Goal: Information Seeking & Learning: Compare options

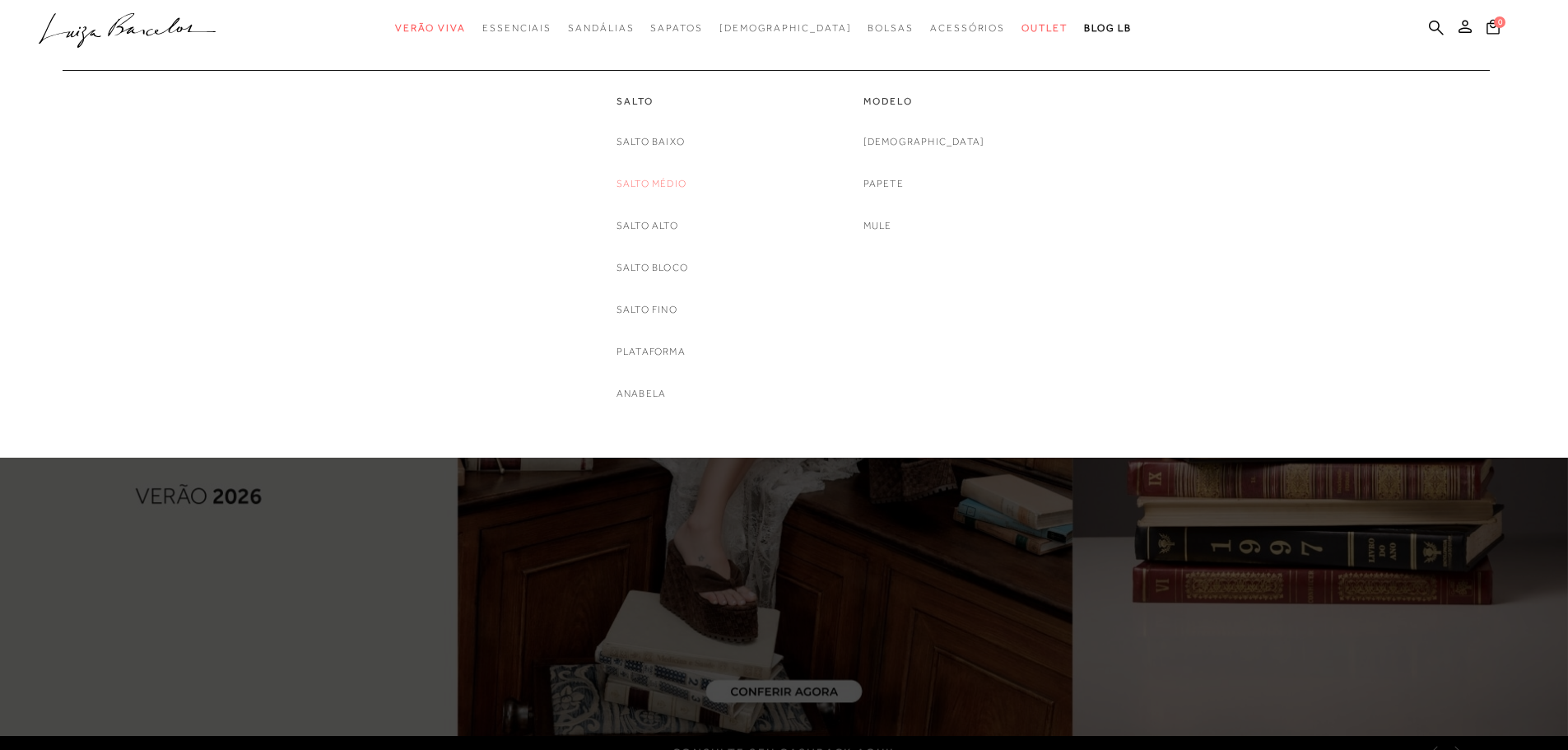
click at [640, 182] on link "Salto Médio" at bounding box center [651, 184] width 70 height 17
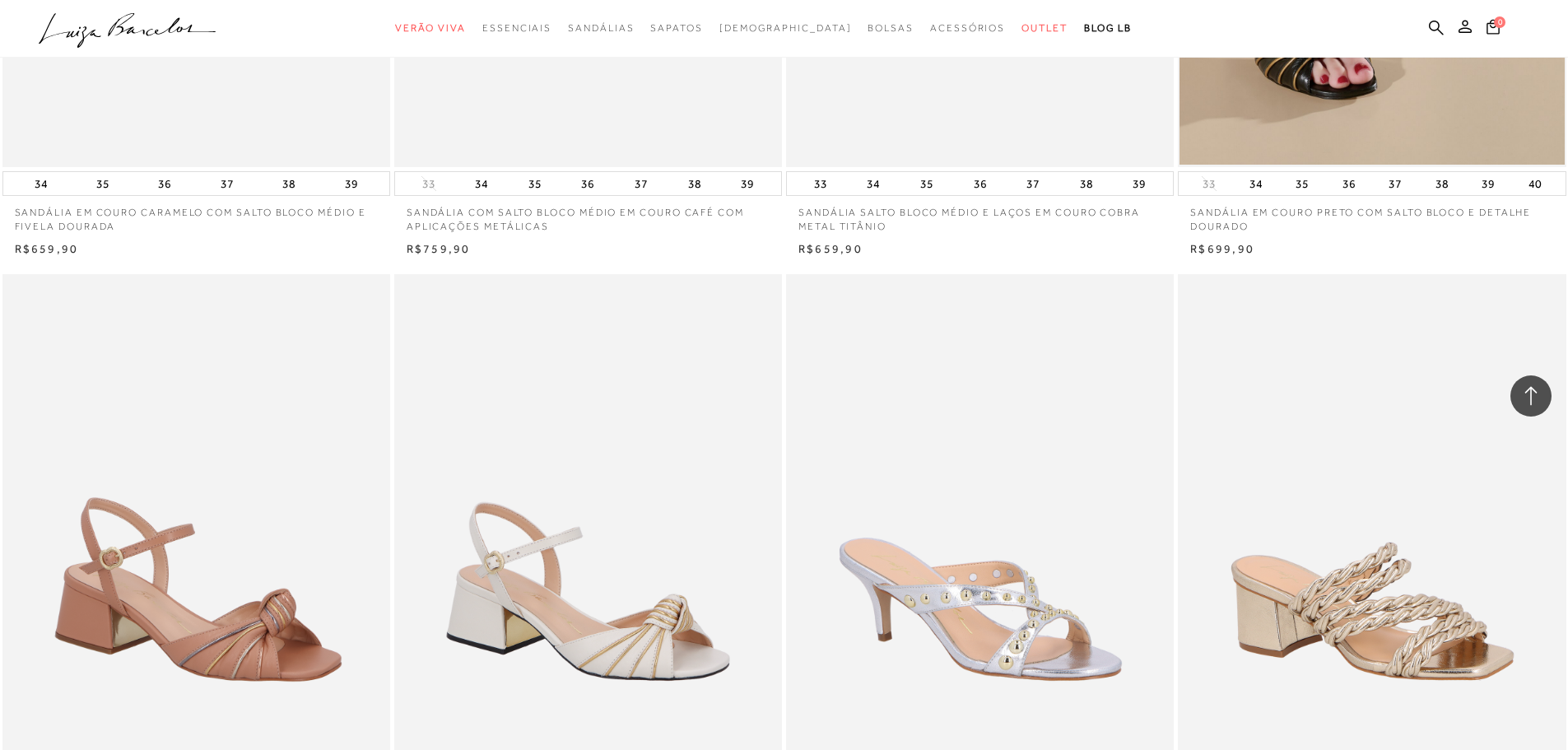
scroll to position [3705, 0]
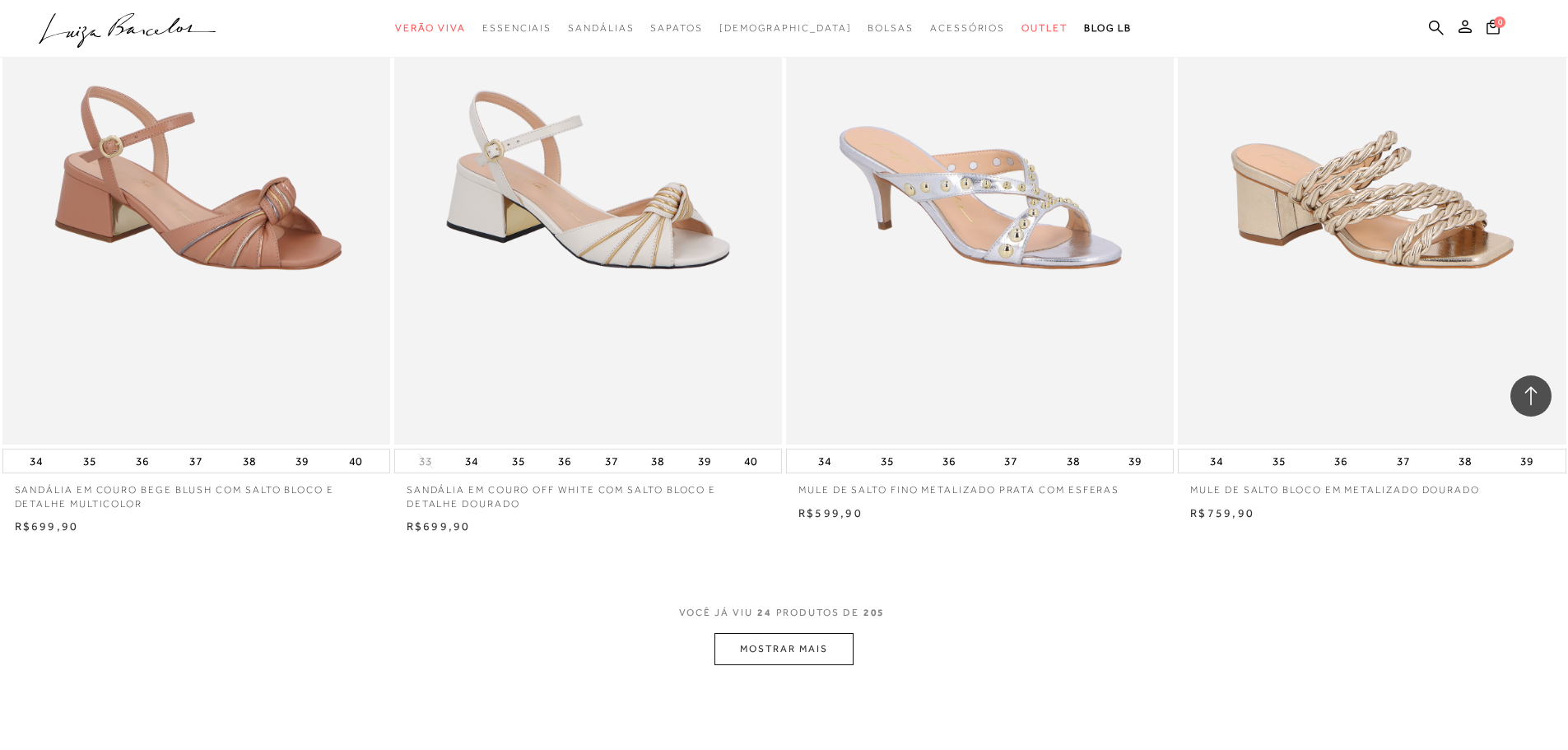
click at [783, 645] on button "MOSTRAR MAIS" at bounding box center [783, 649] width 138 height 32
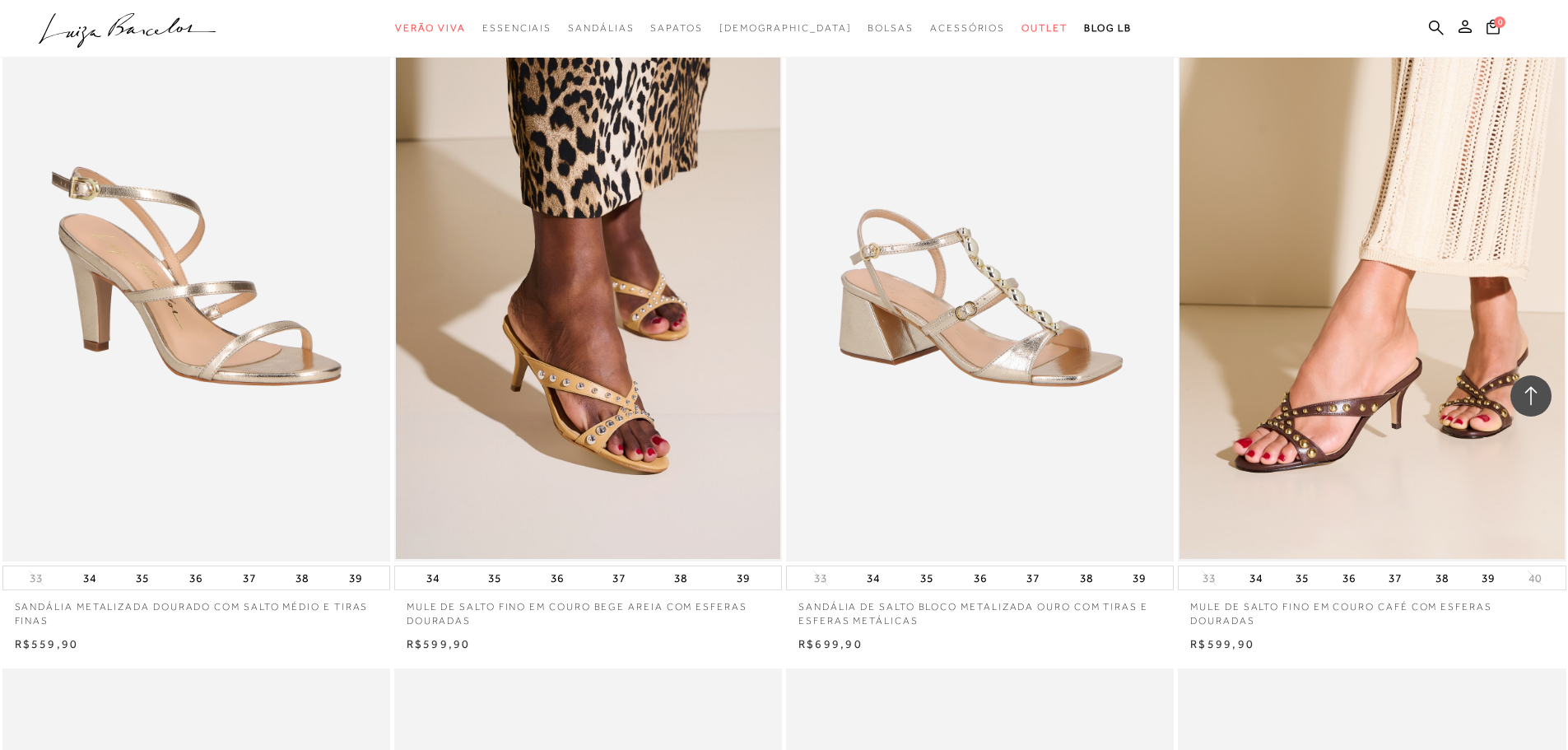
scroll to position [4281, 0]
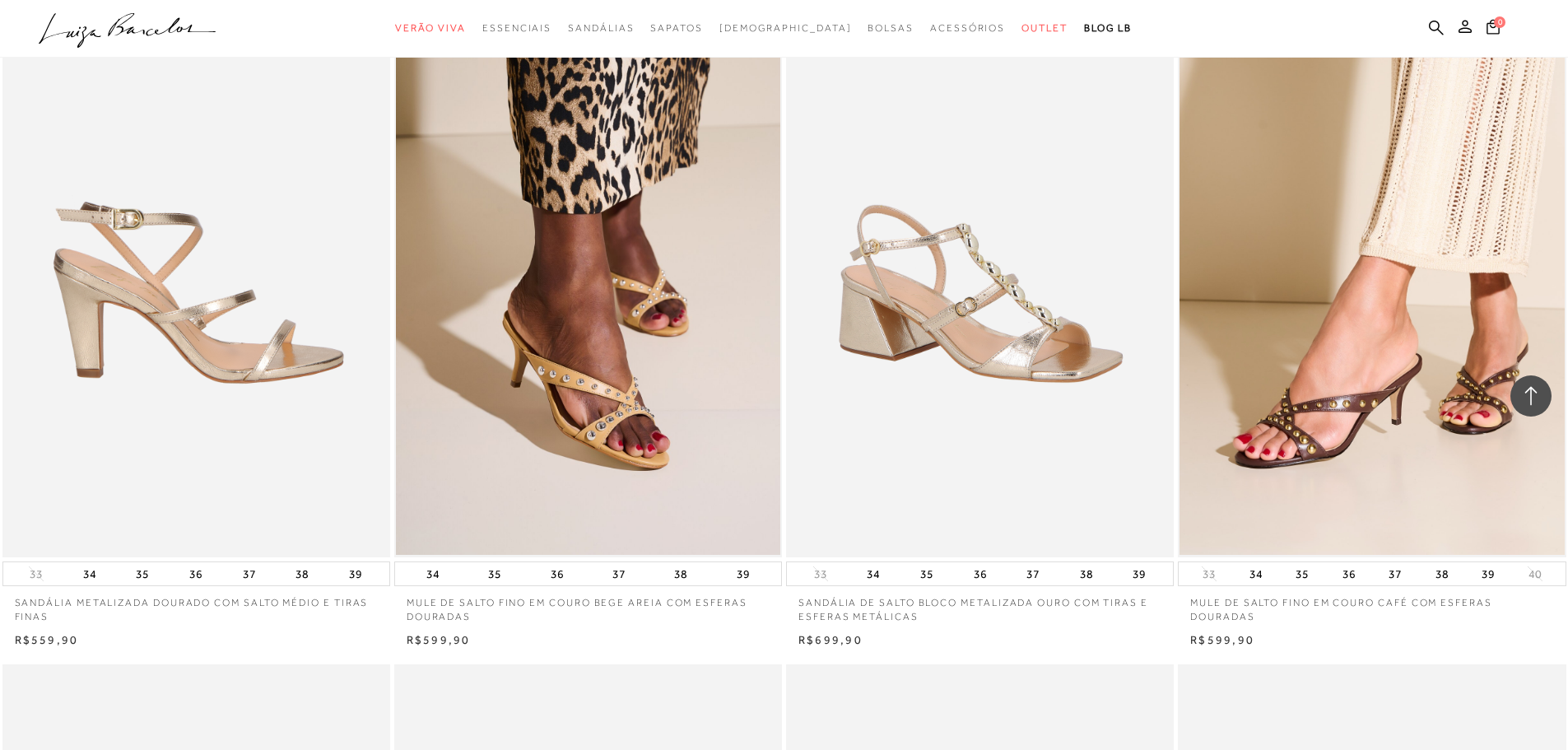
click at [130, 285] on img at bounding box center [198, 267] width 386 height 582
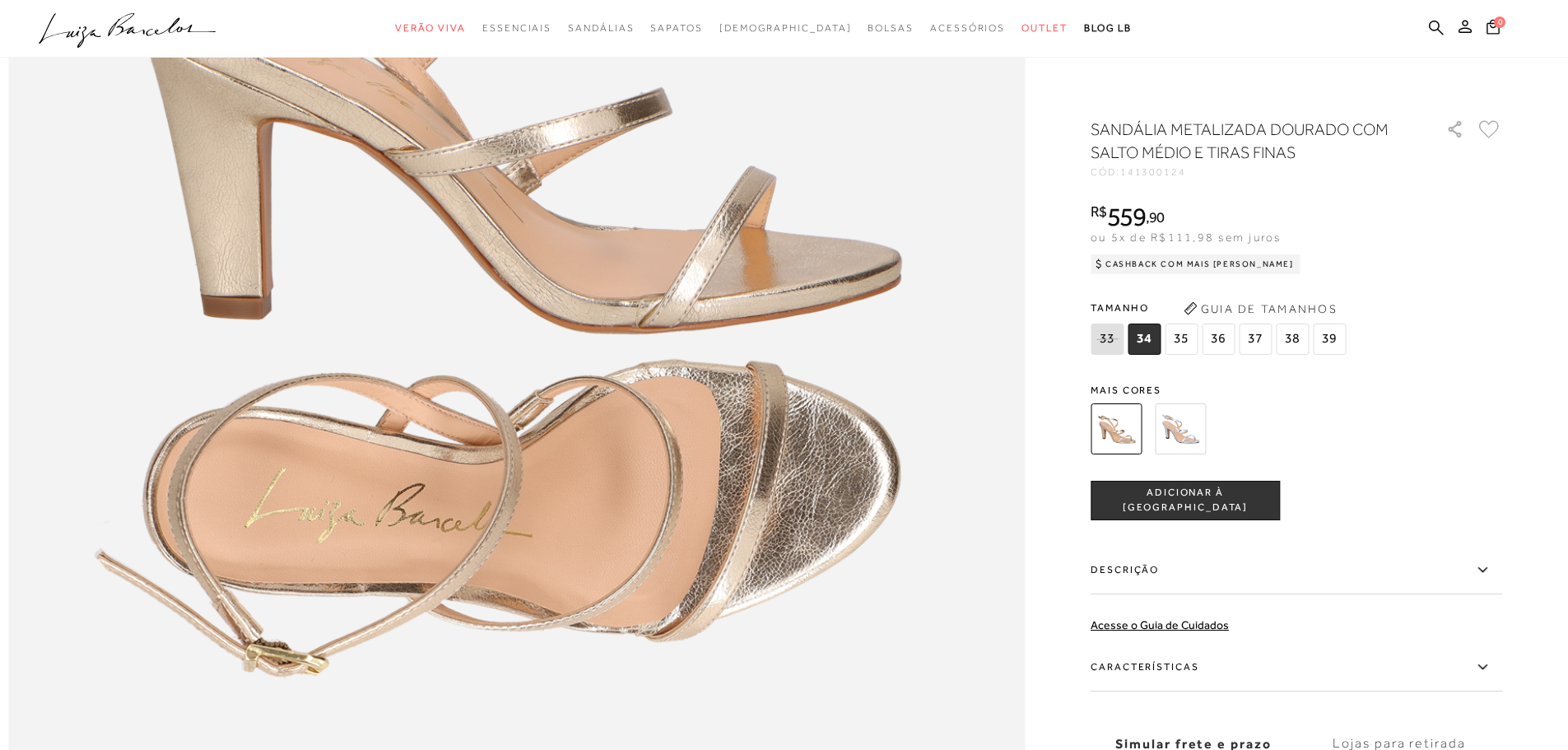
scroll to position [2058, 0]
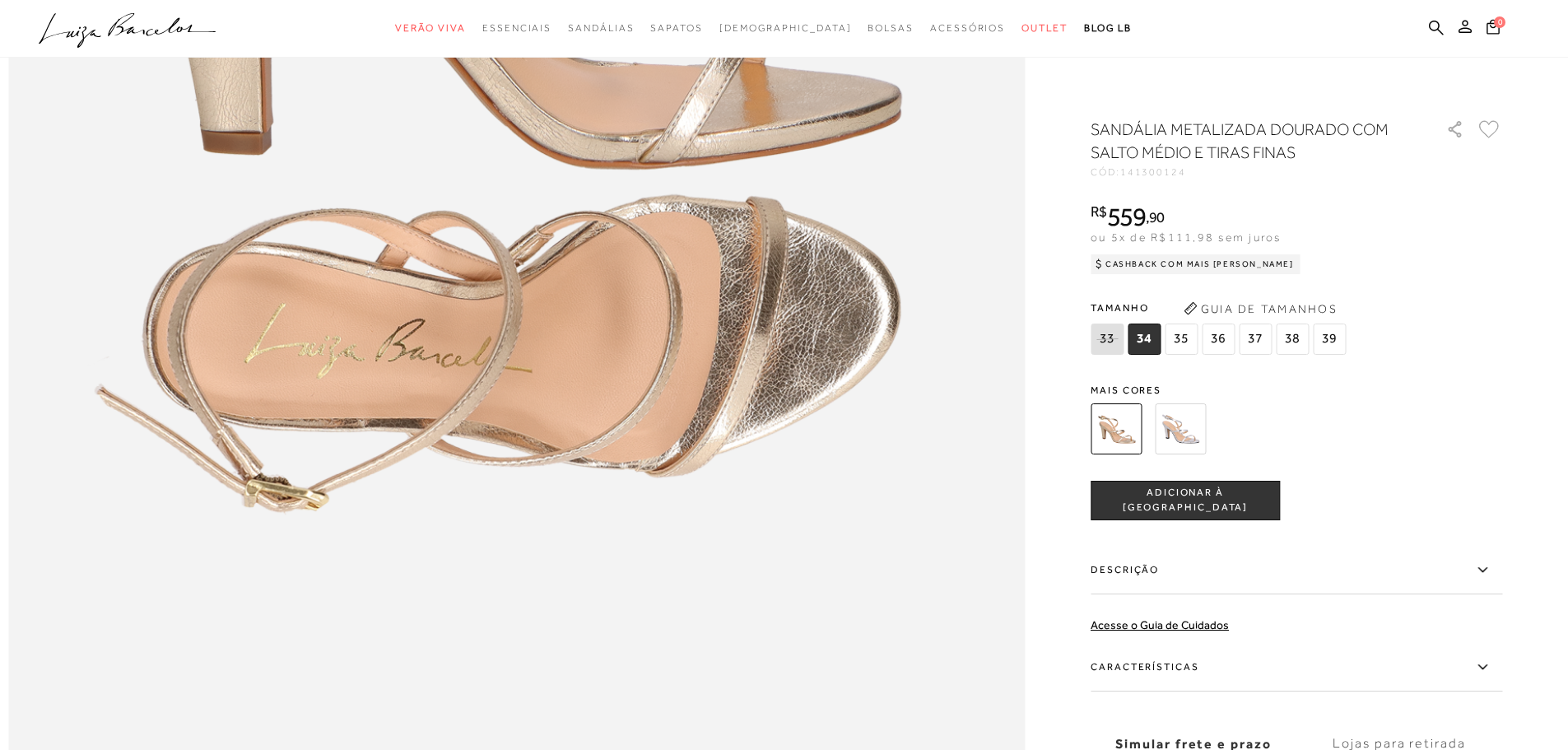
click at [1486, 566] on icon at bounding box center [1482, 570] width 20 height 21
click at [0, 0] on input "Descrição" at bounding box center [0, 0] width 0 height 0
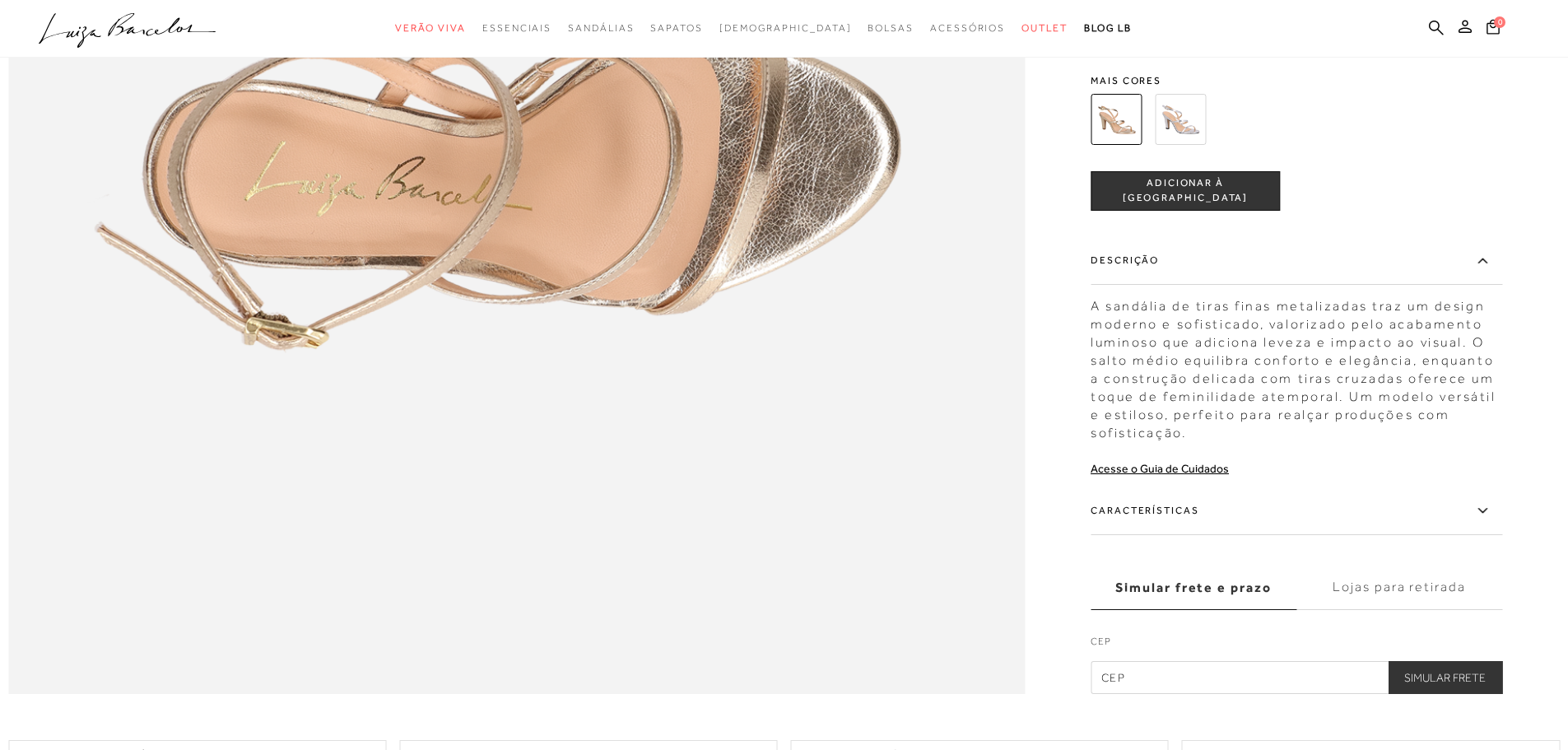
scroll to position [2223, 0]
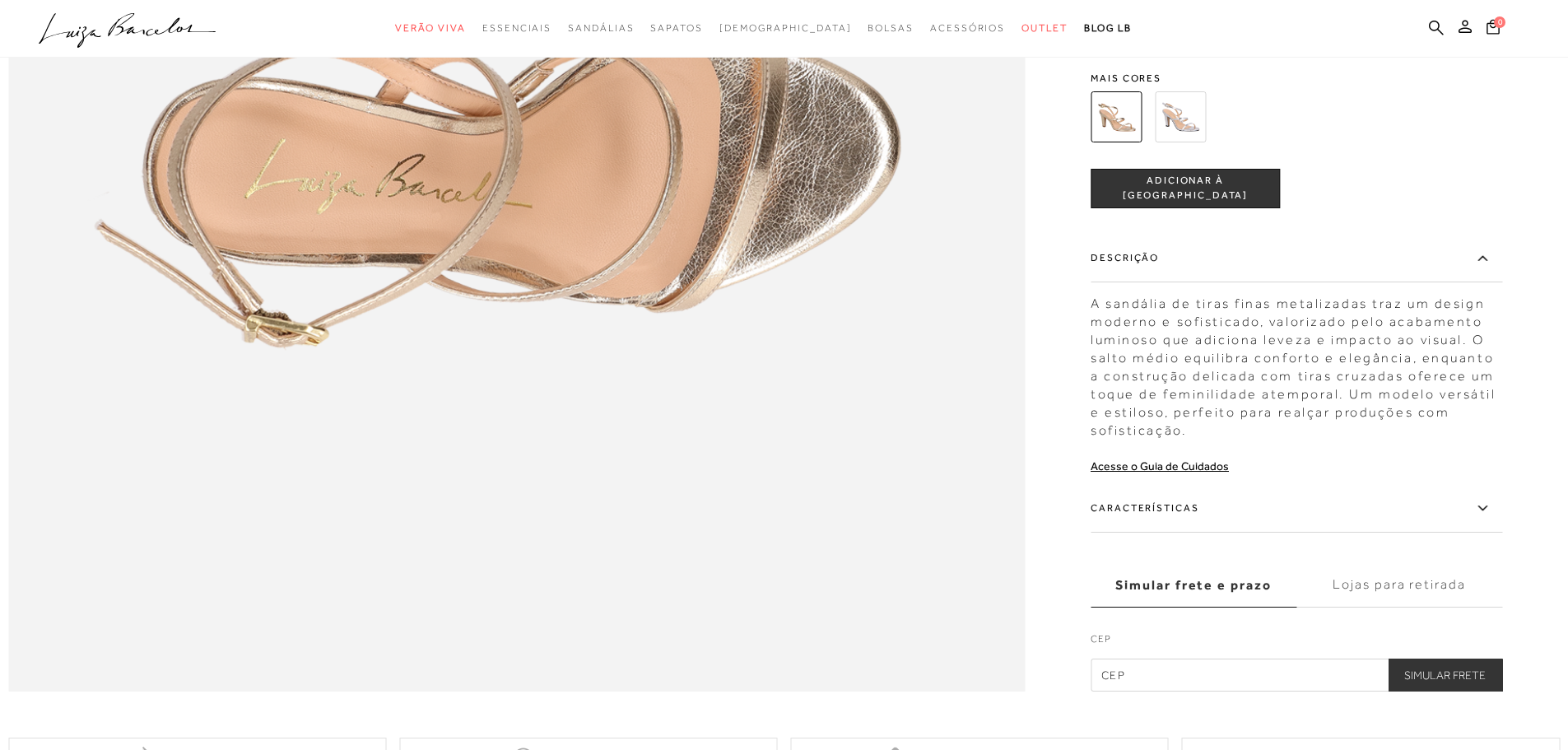
click at [1483, 518] on icon at bounding box center [1482, 509] width 20 height 21
click at [0, 0] on input "Características" at bounding box center [0, 0] width 0 height 0
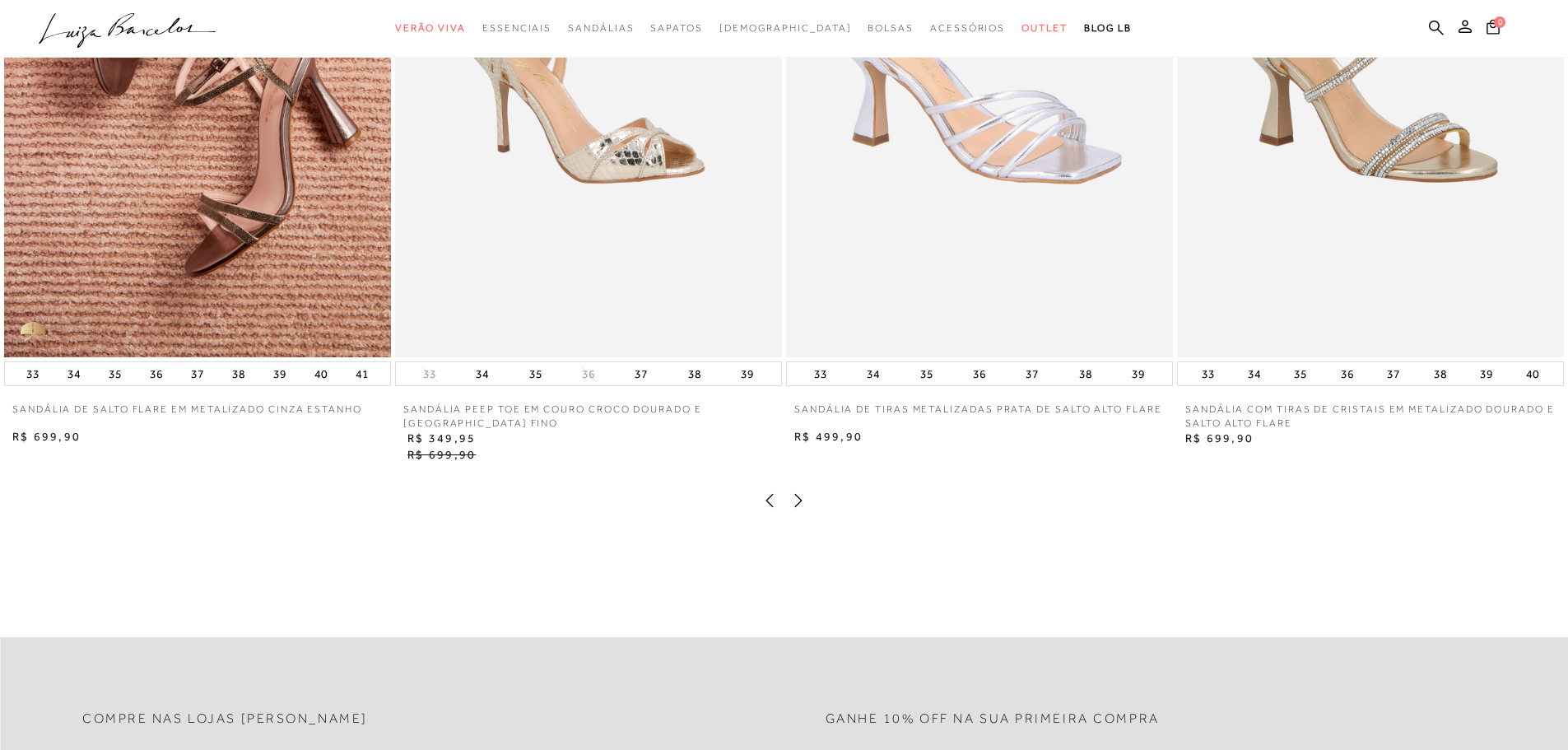
scroll to position [3293, 0]
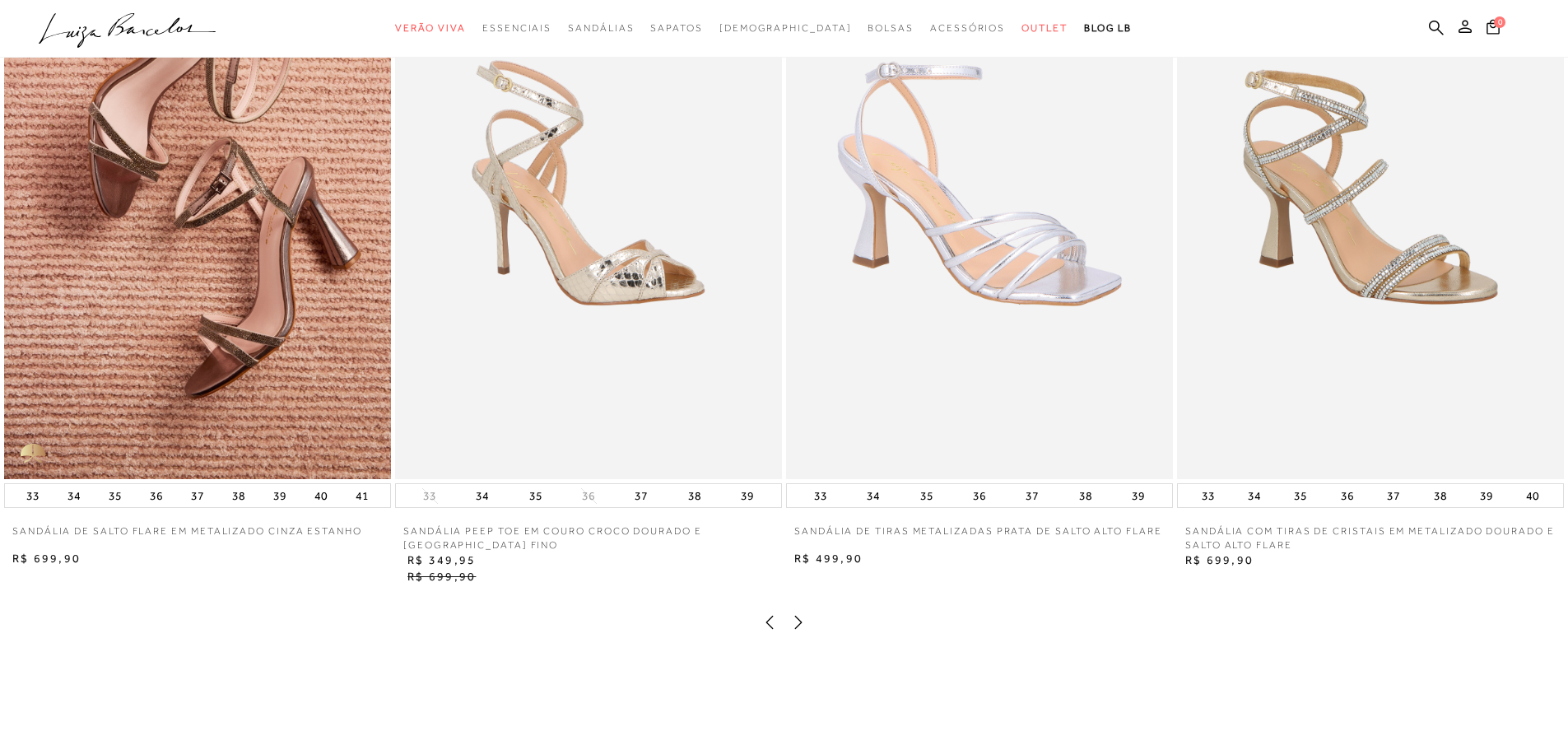
click at [799, 630] on icon at bounding box center [798, 622] width 17 height 17
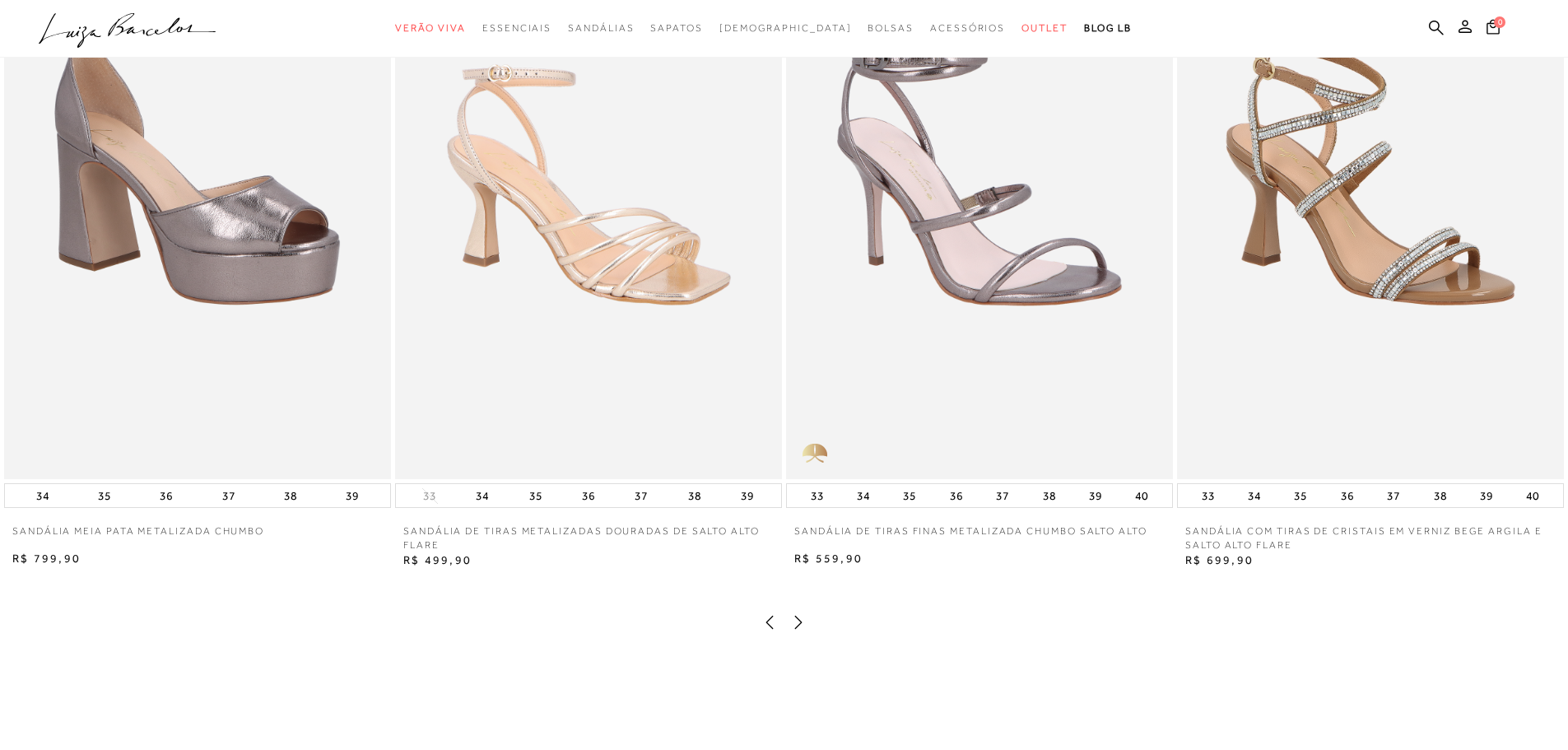
click at [797, 630] on icon at bounding box center [798, 622] width 17 height 17
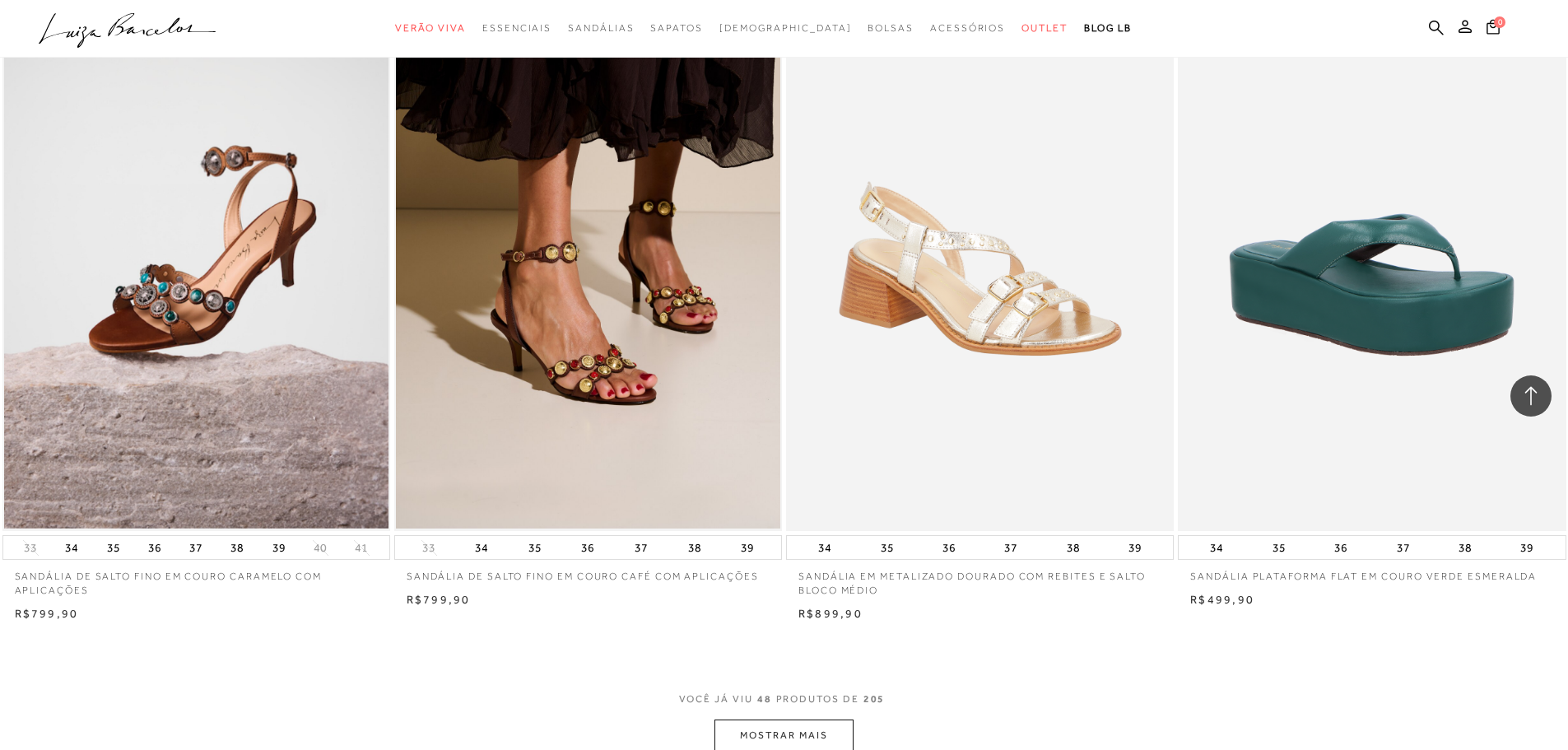
scroll to position [7984, 0]
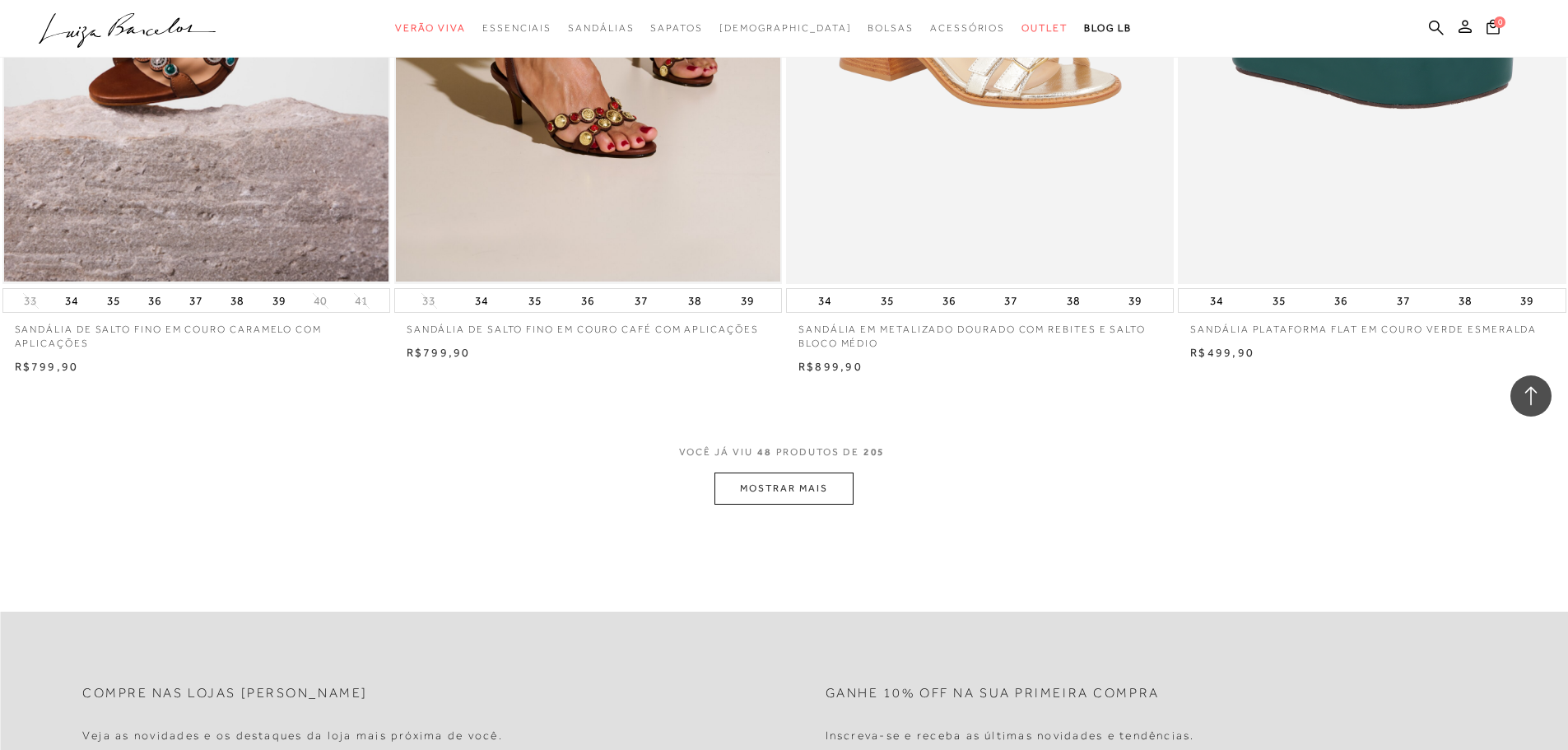
click at [740, 487] on button "MOSTRAR MAIS" at bounding box center [783, 489] width 138 height 32
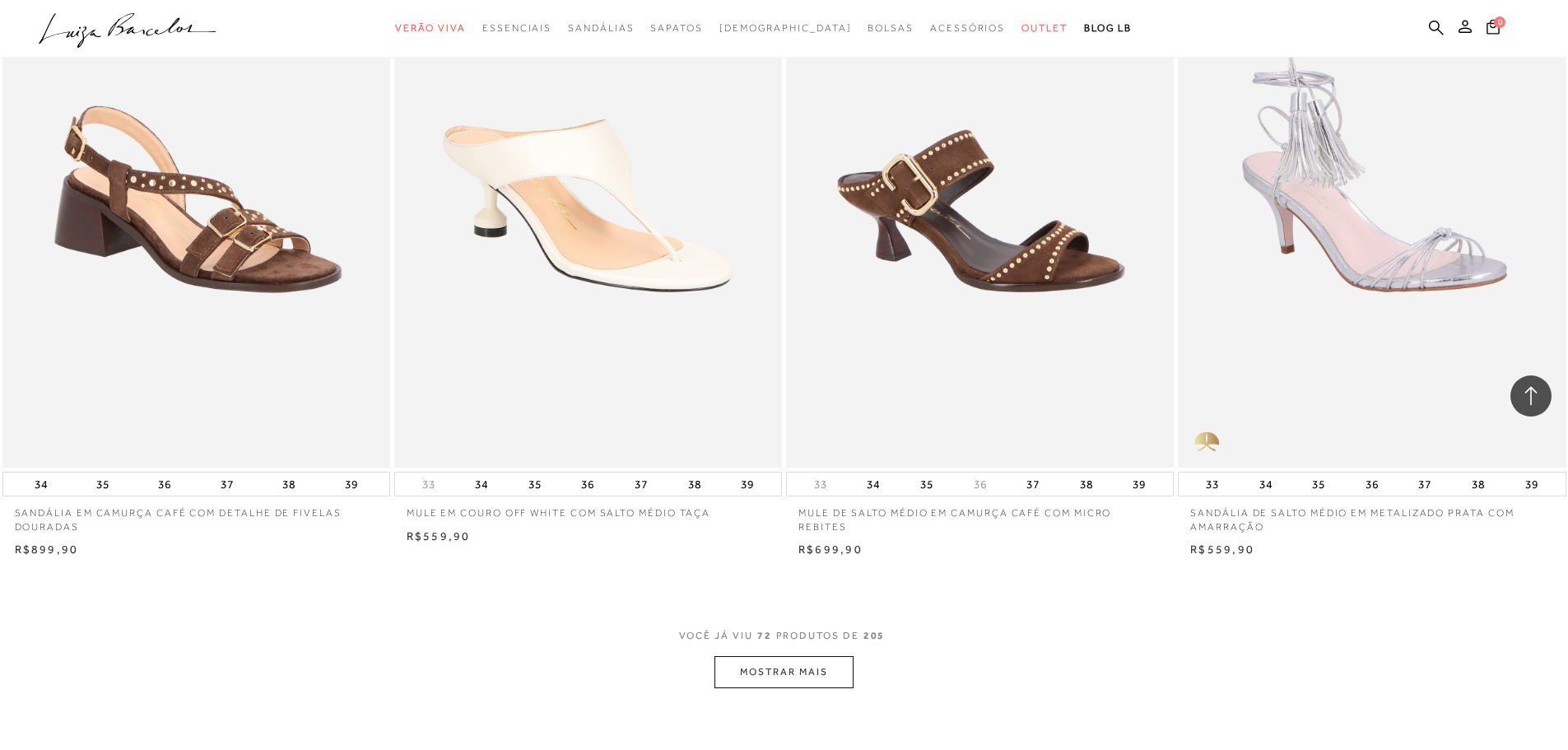
scroll to position [12347, 0]
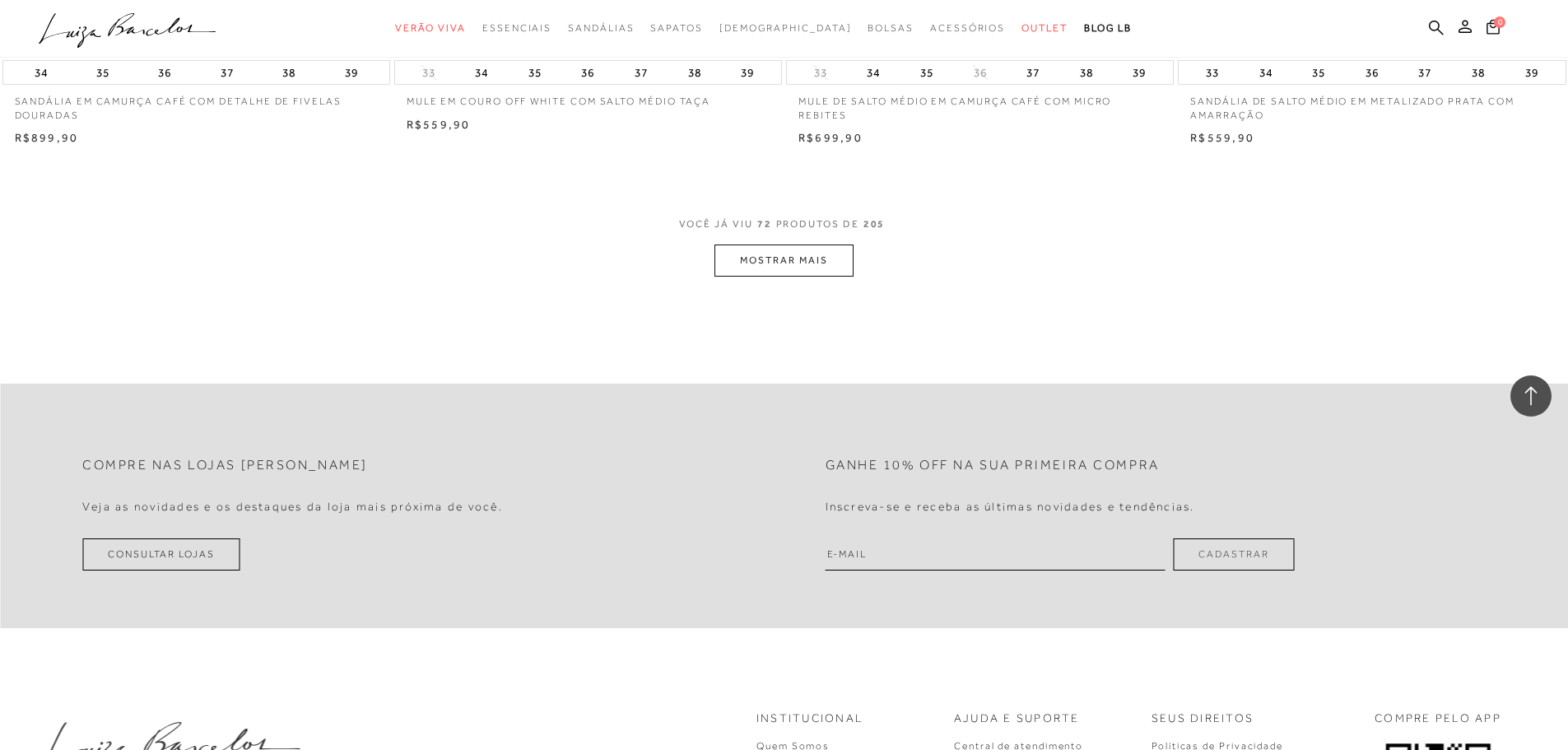
click at [785, 260] on button "MOSTRAR MAIS" at bounding box center [783, 260] width 138 height 32
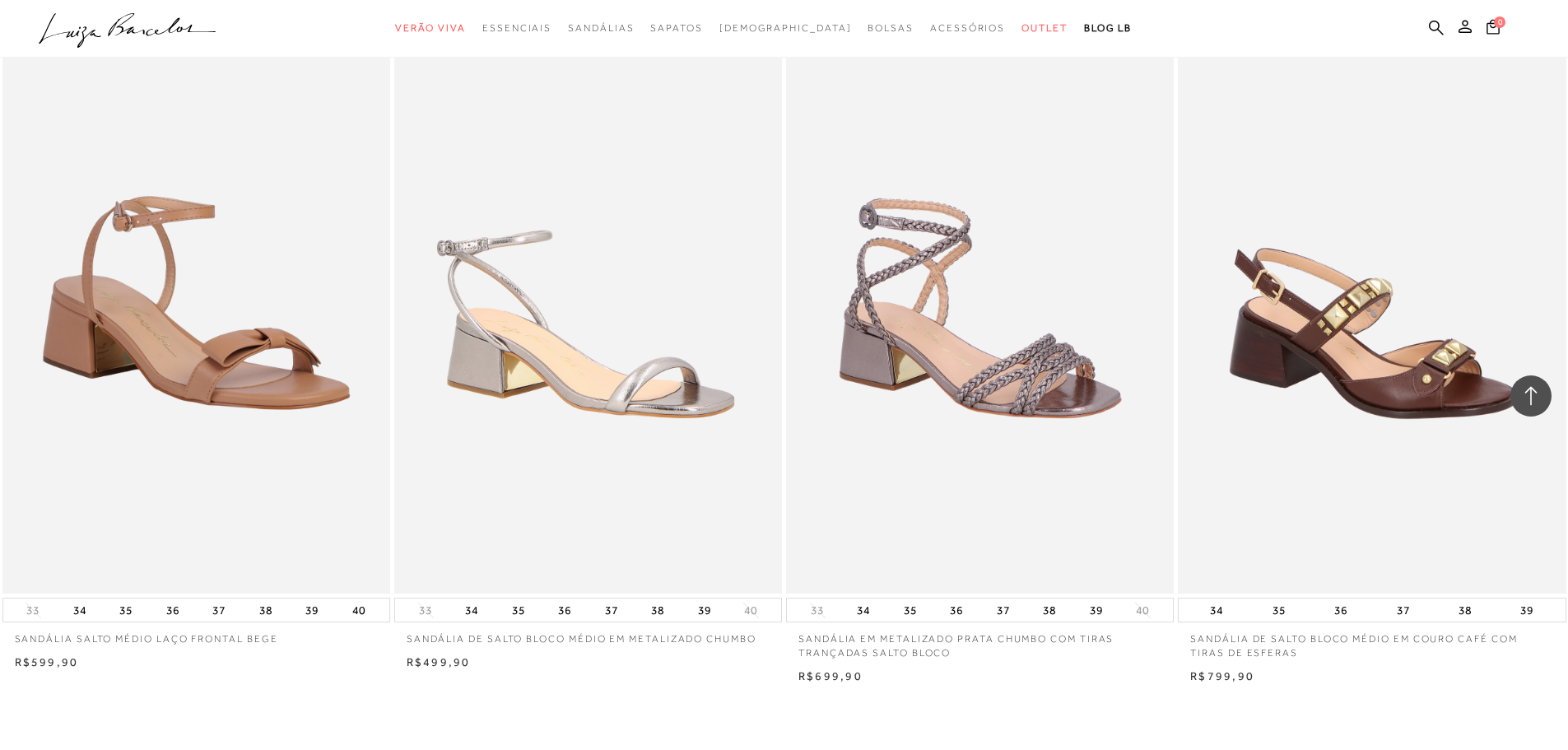
scroll to position [16298, 0]
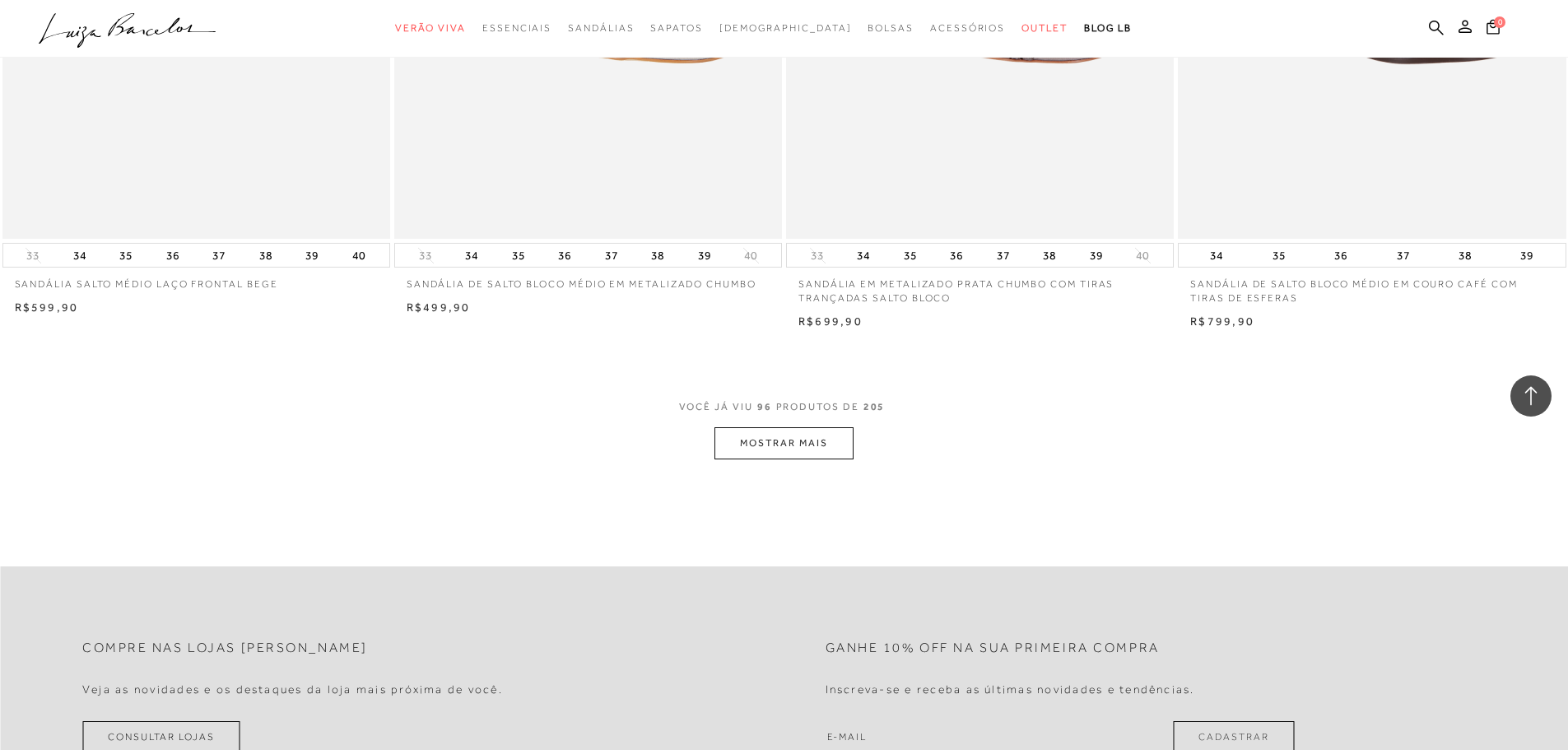
click at [754, 441] on button "MOSTRAR MAIS" at bounding box center [783, 443] width 138 height 32
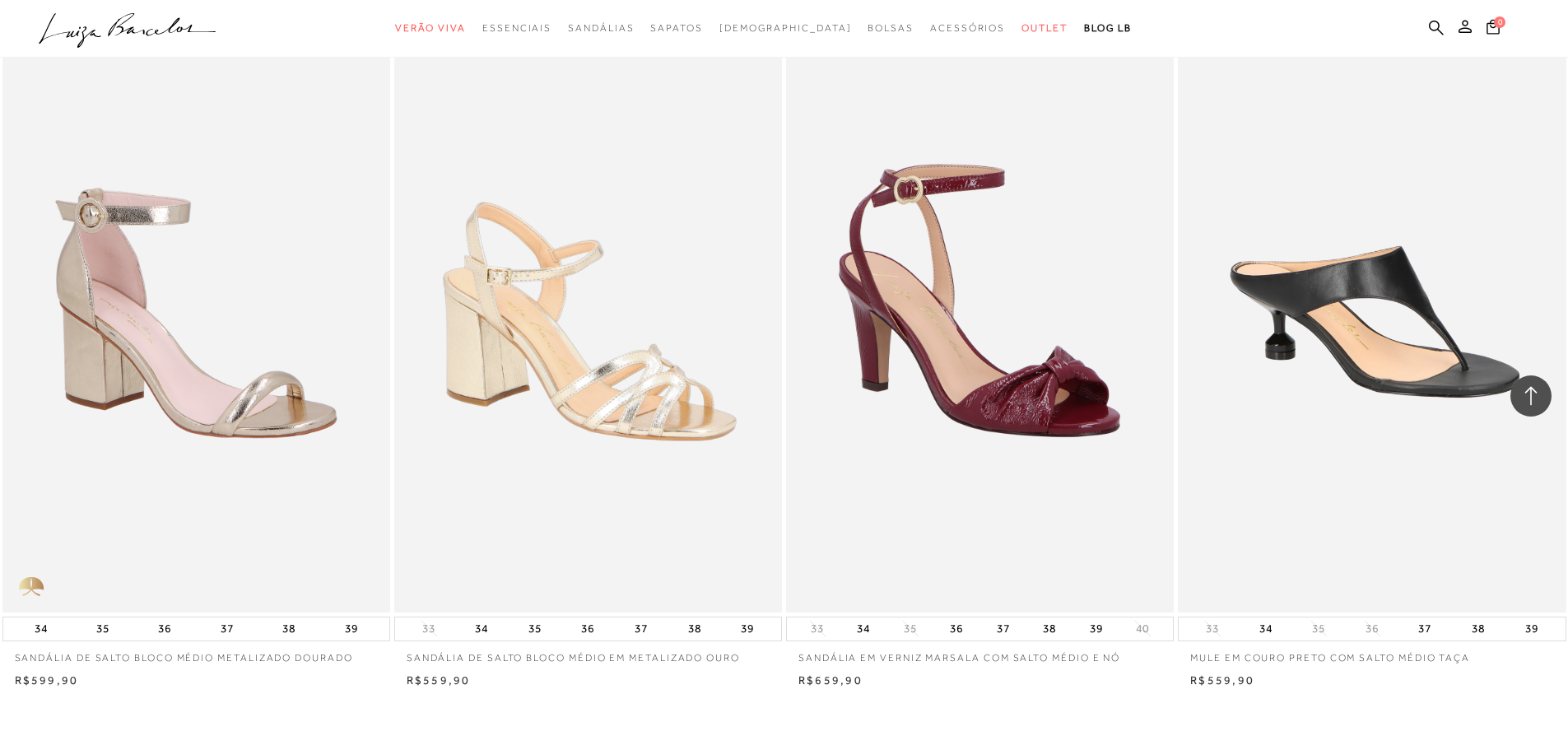
scroll to position [20414, 0]
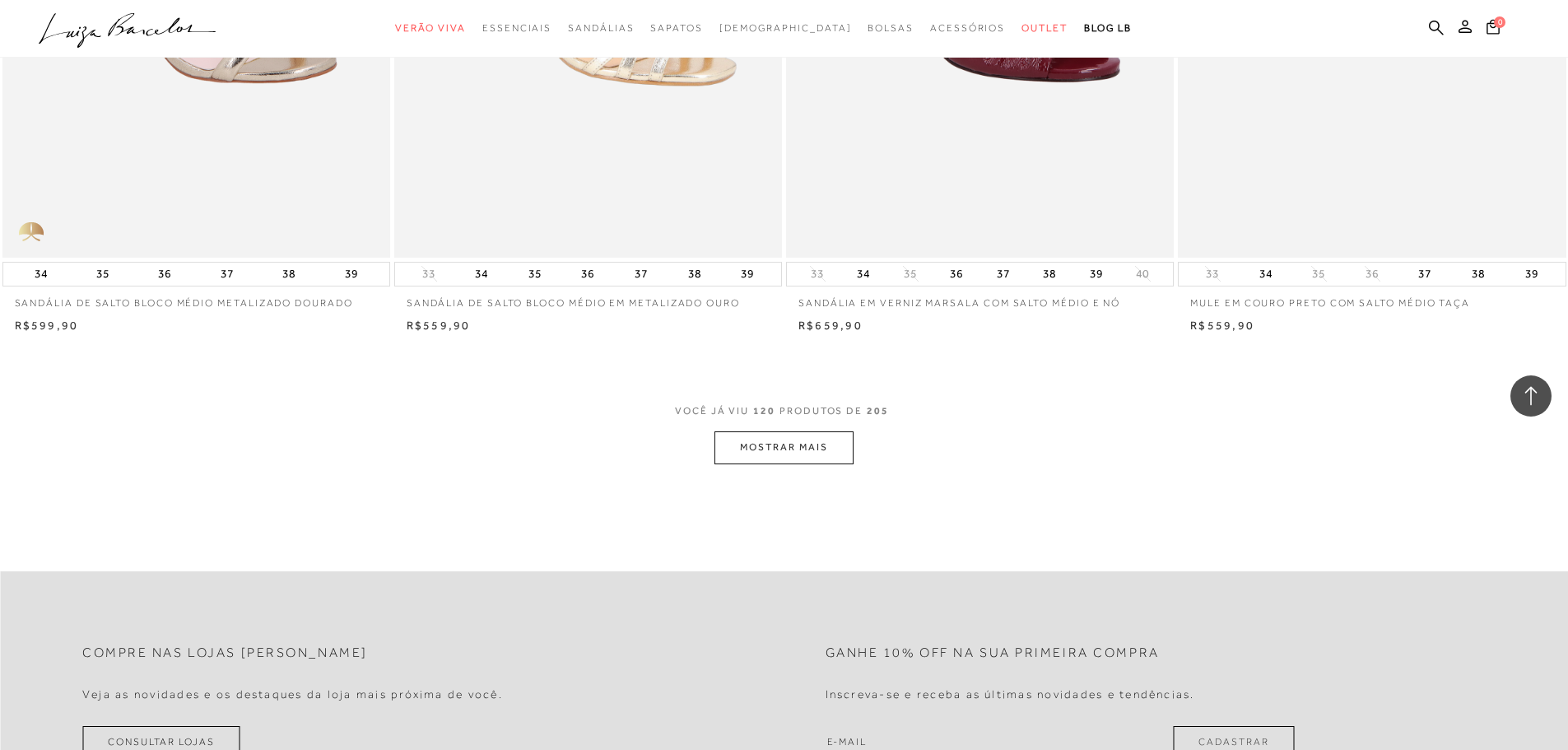
click at [750, 449] on button "MOSTRAR MAIS" at bounding box center [783, 447] width 138 height 32
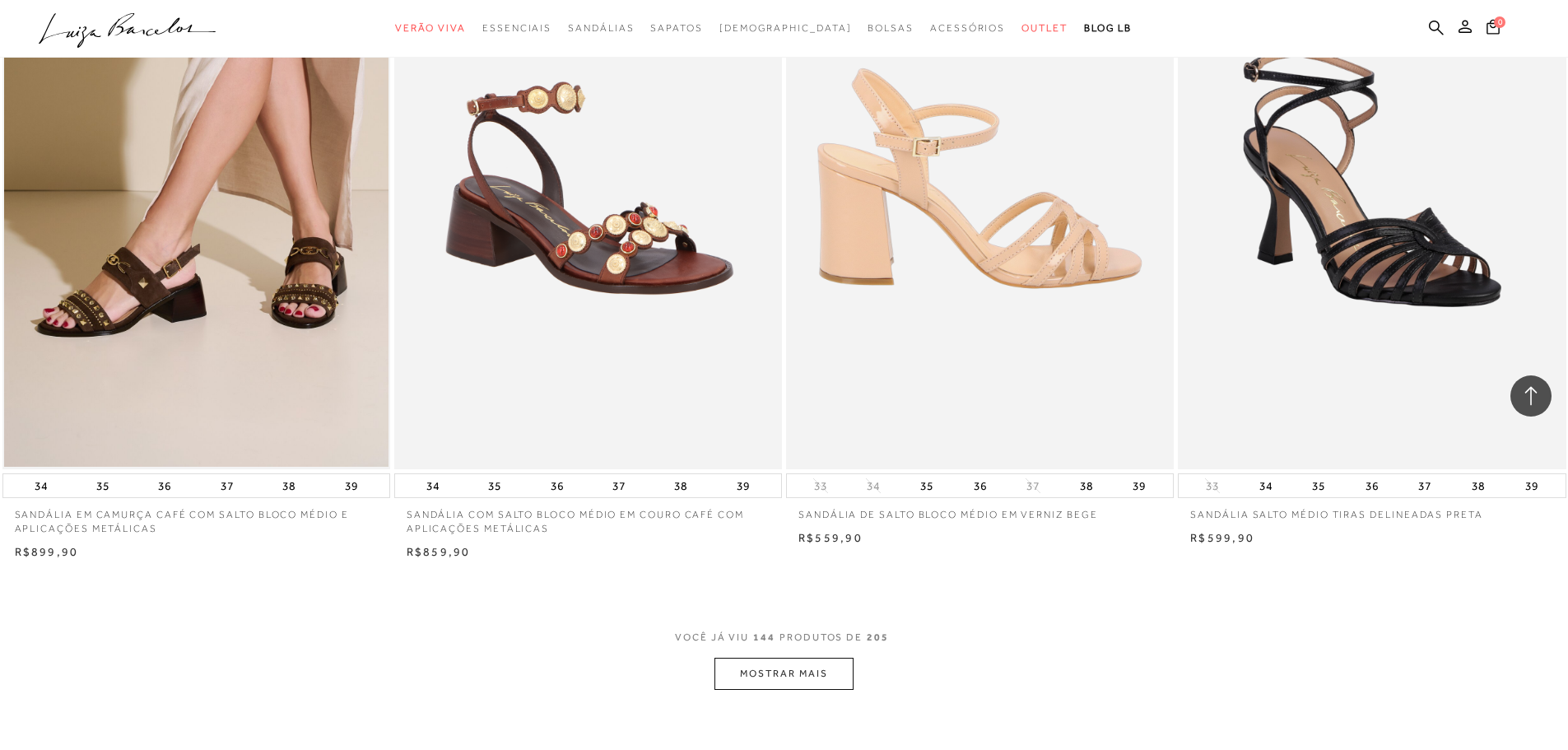
scroll to position [24448, 0]
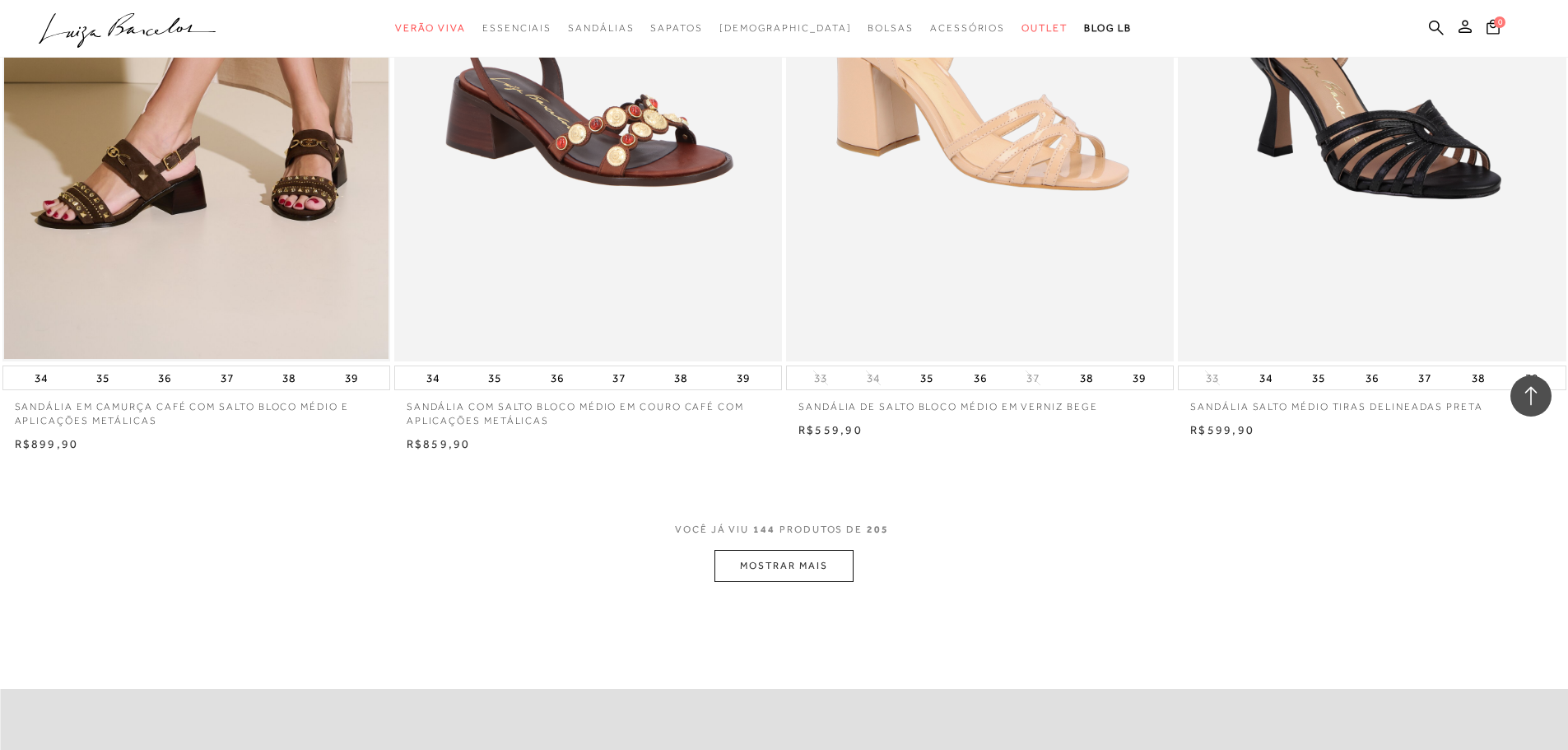
click at [783, 562] on button "MOSTRAR MAIS" at bounding box center [783, 566] width 138 height 32
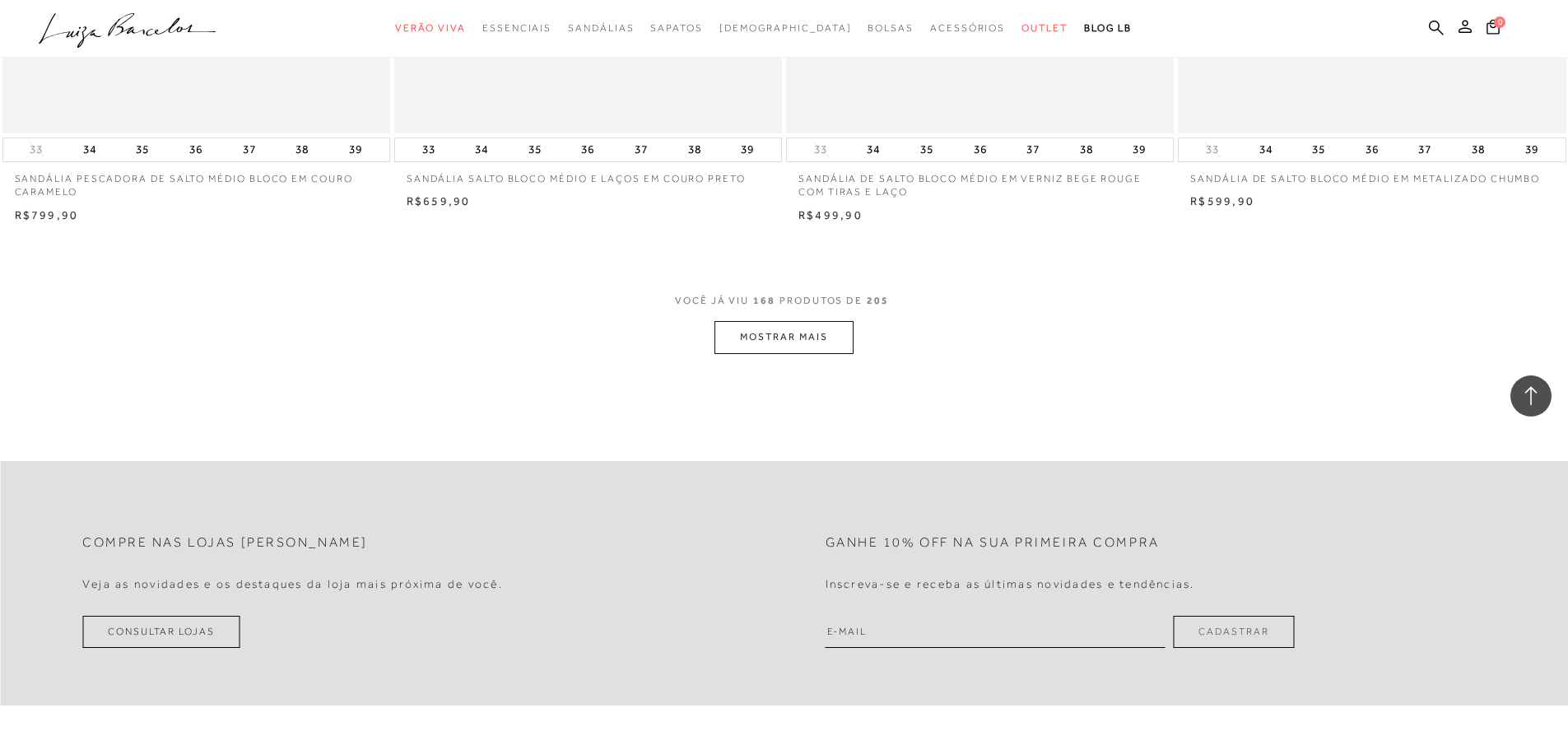
scroll to position [28645, 0]
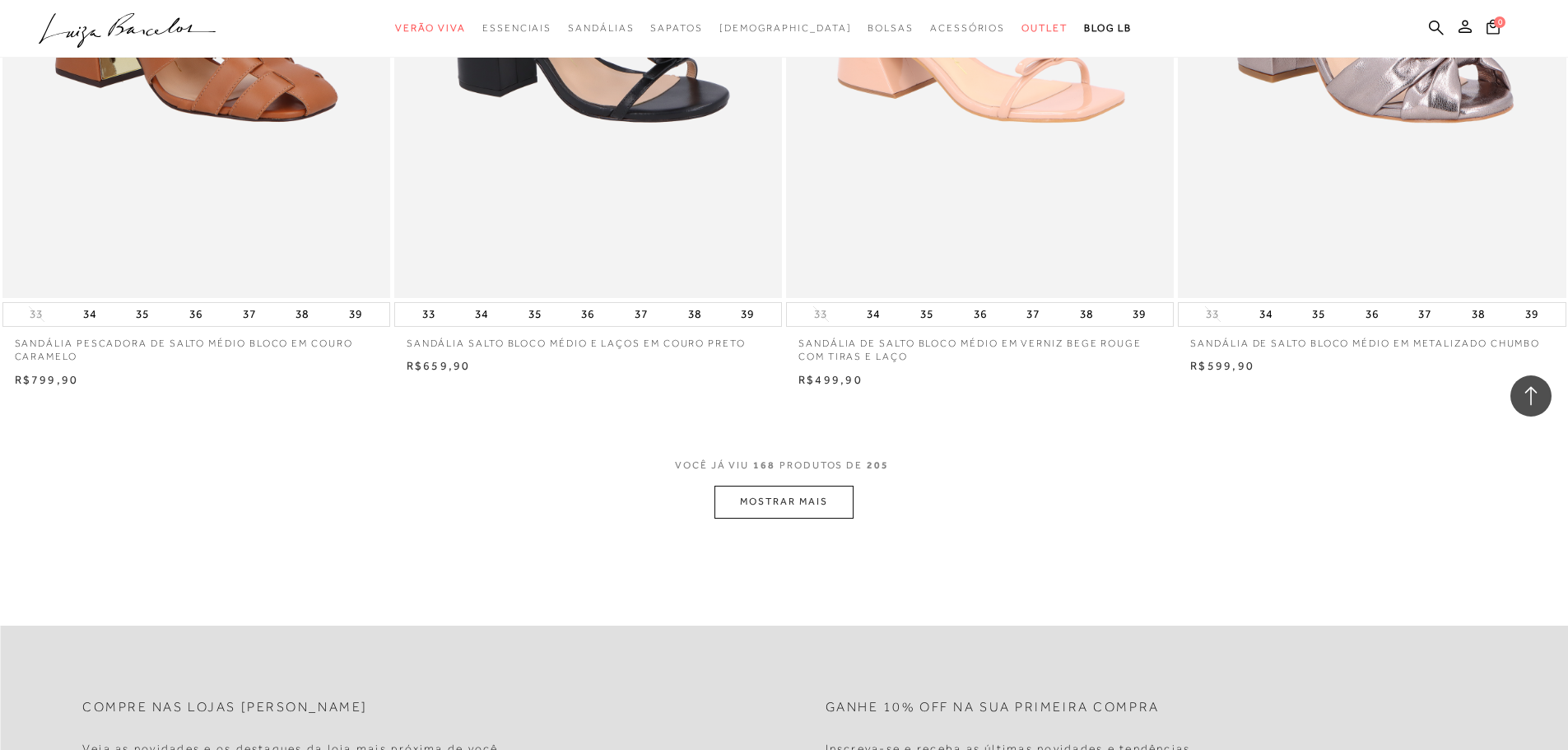
click at [774, 490] on button "MOSTRAR MAIS" at bounding box center [783, 502] width 138 height 32
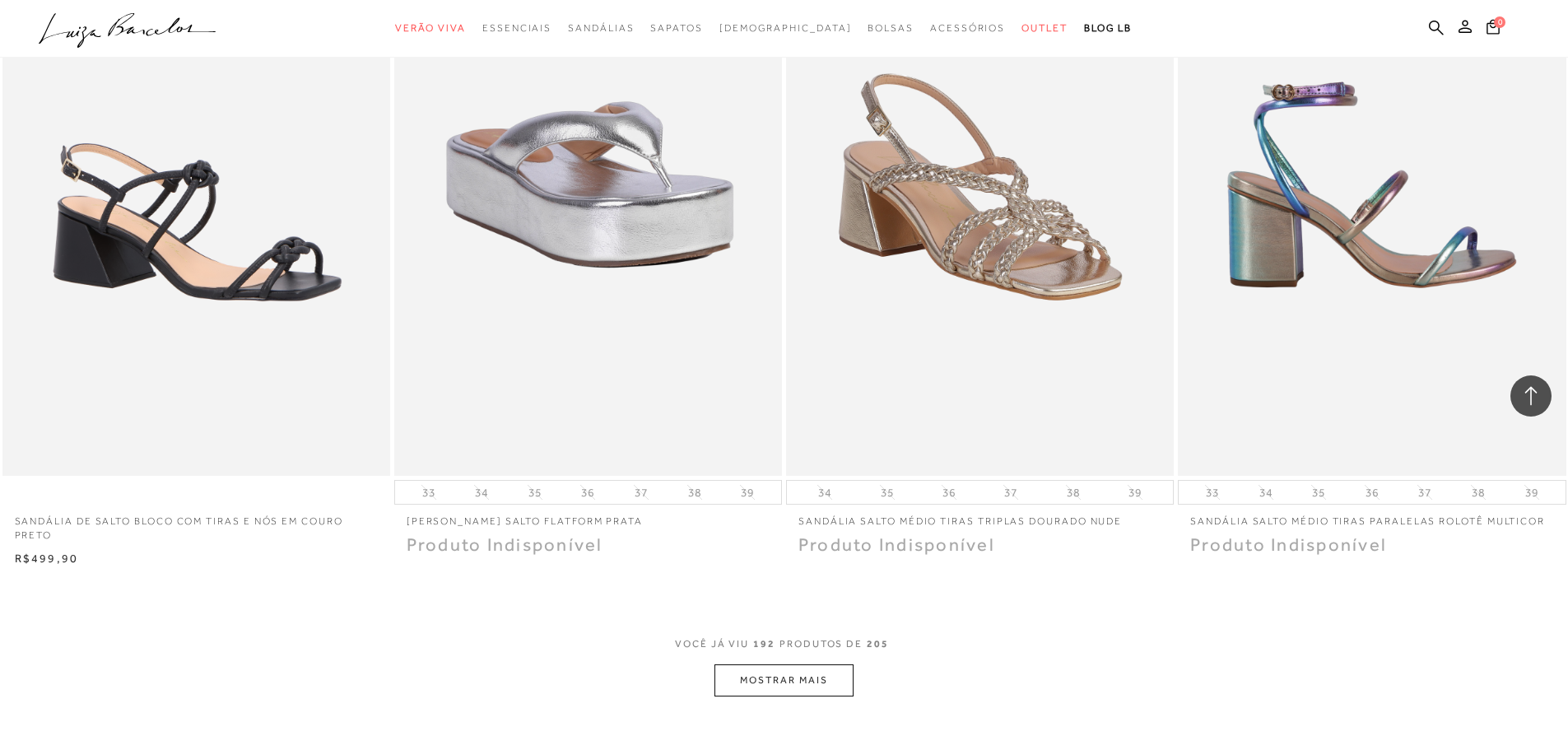
scroll to position [32844, 0]
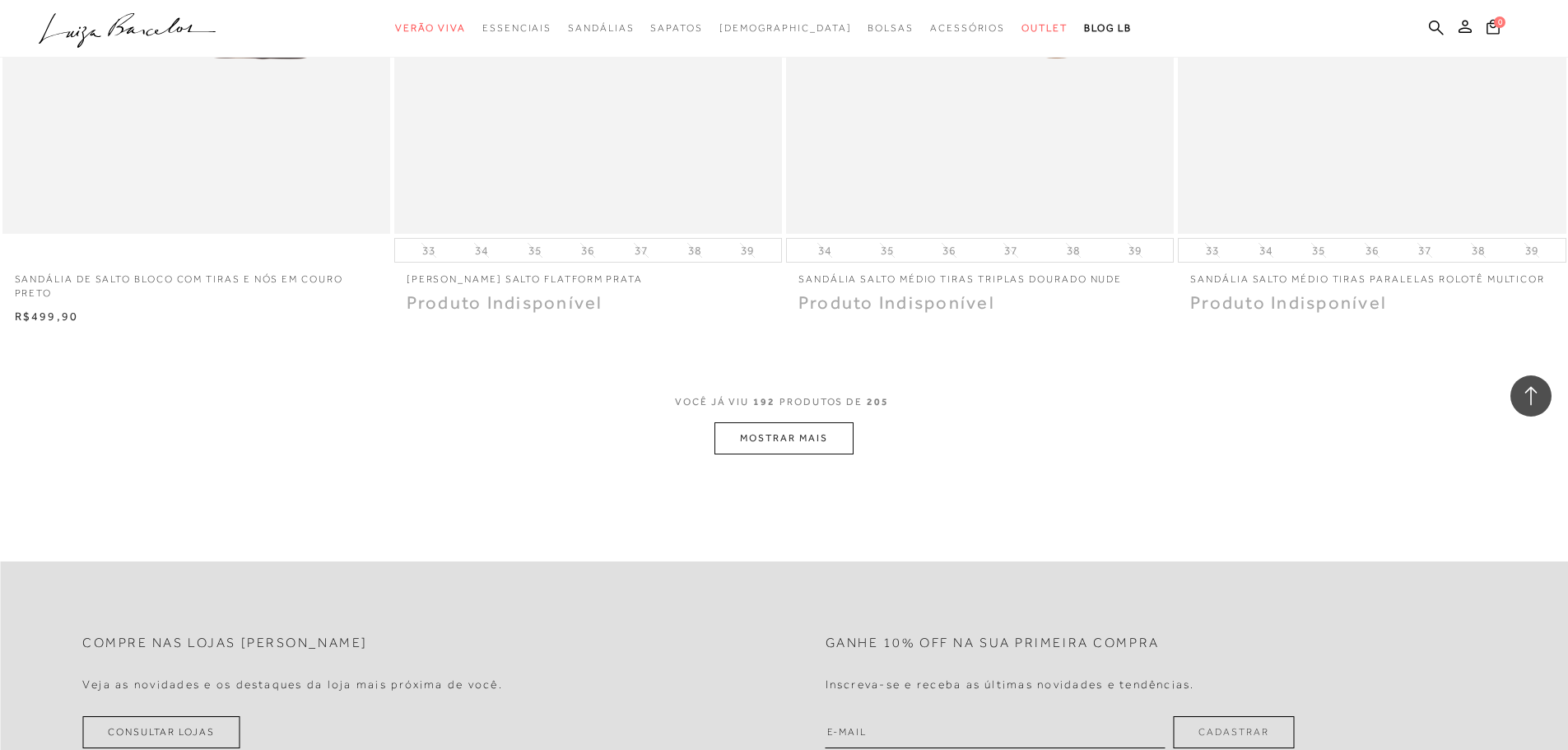
click at [773, 444] on button "MOSTRAR MAIS" at bounding box center [783, 438] width 138 height 32
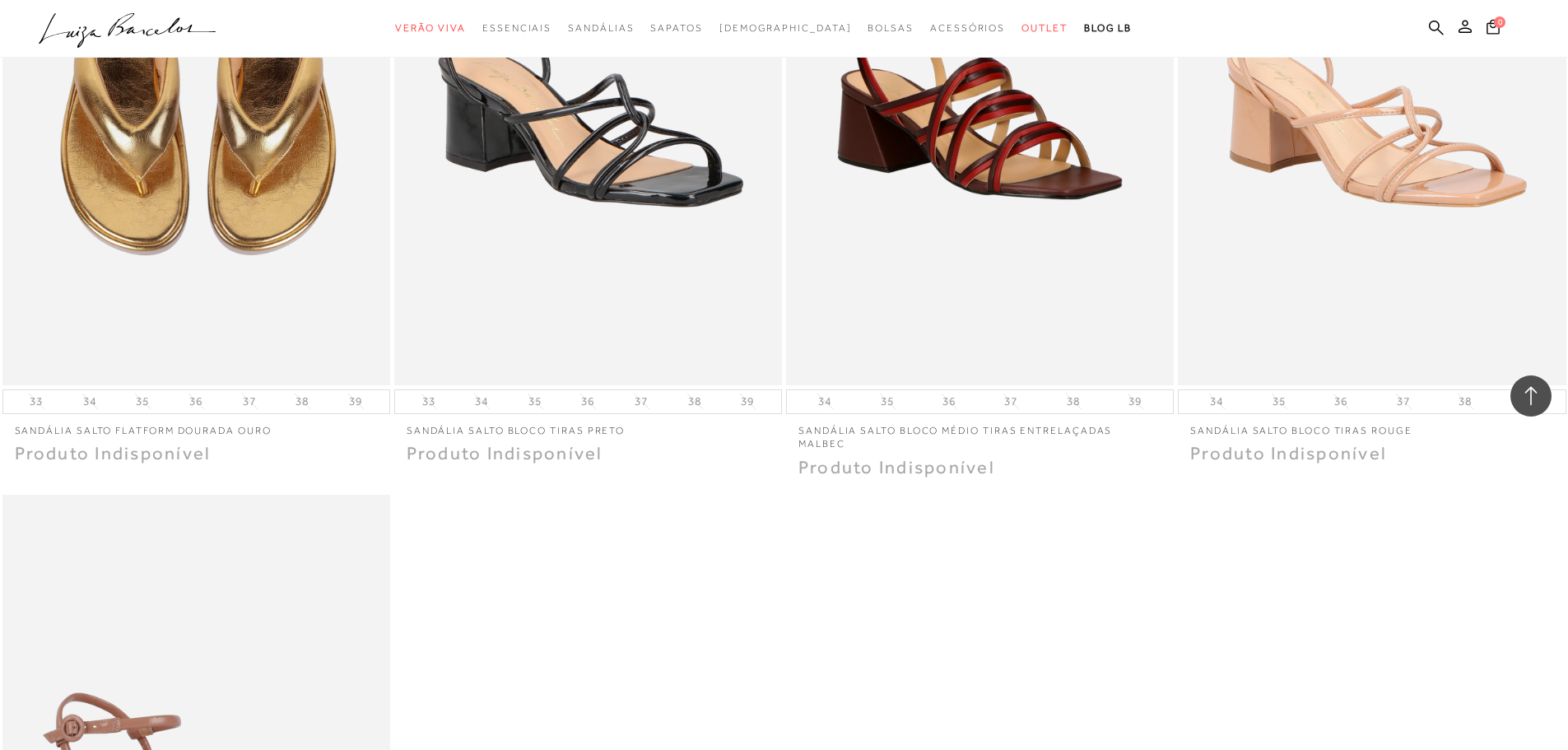
scroll to position [34983, 0]
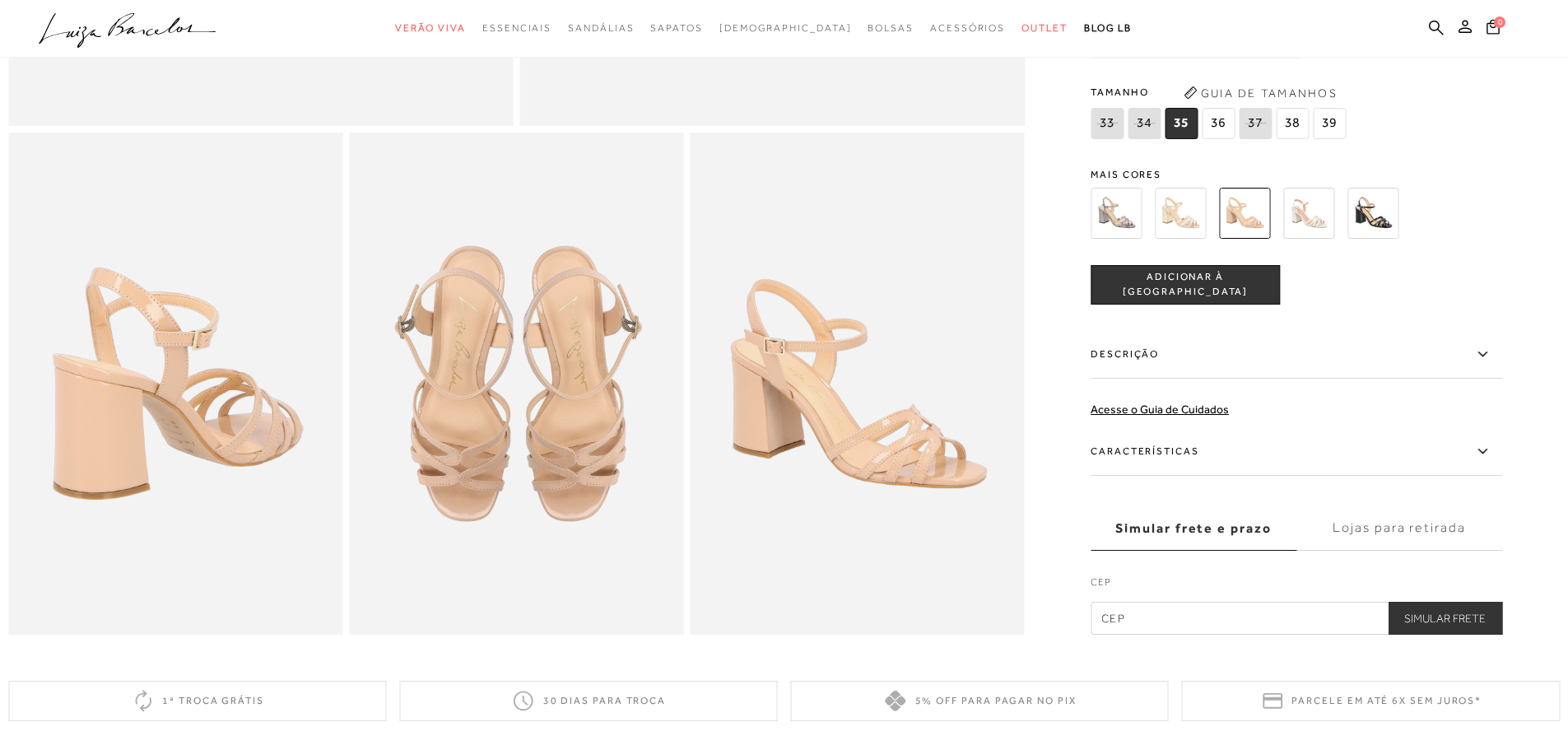
scroll to position [741, 0]
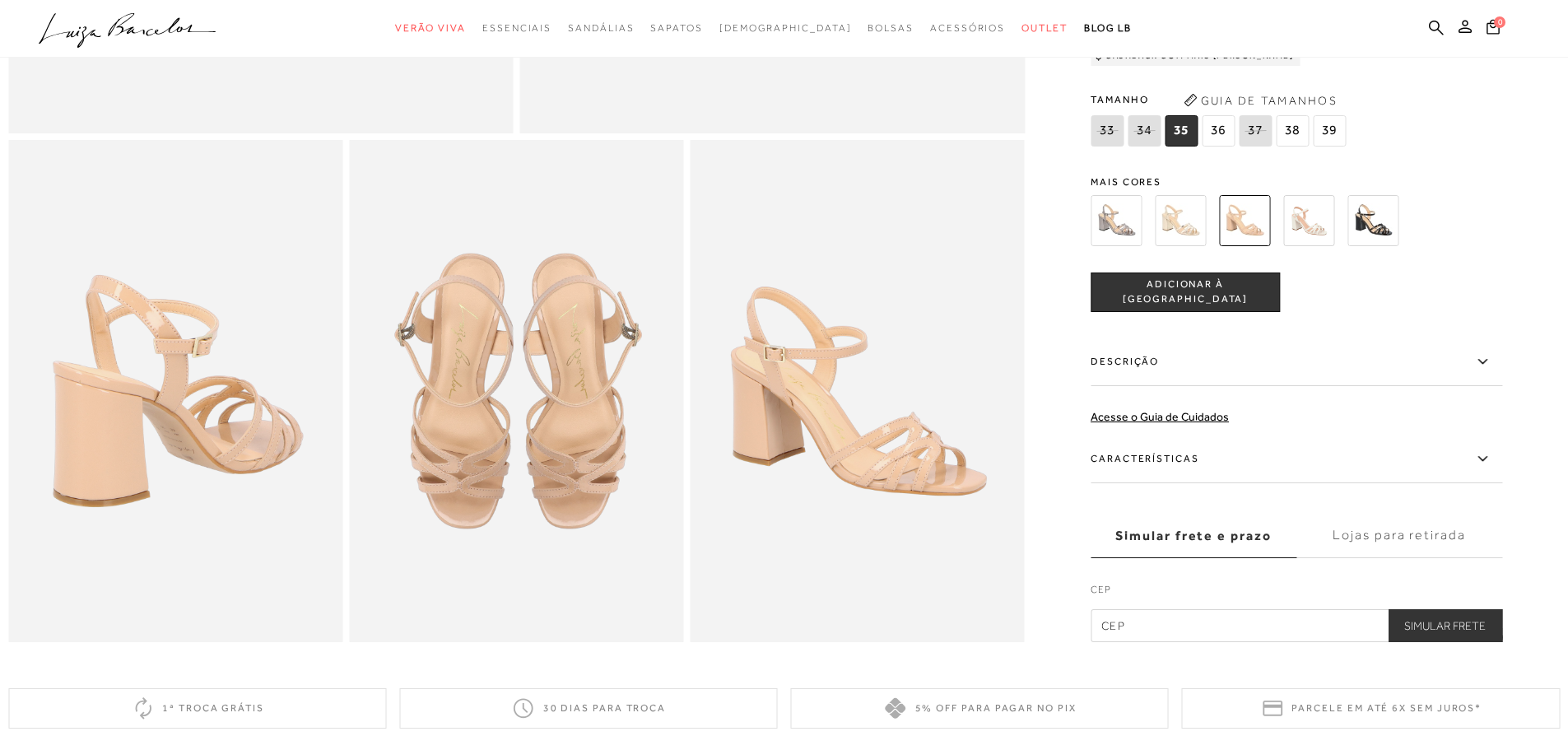
click at [1114, 226] on img at bounding box center [1116, 220] width 51 height 51
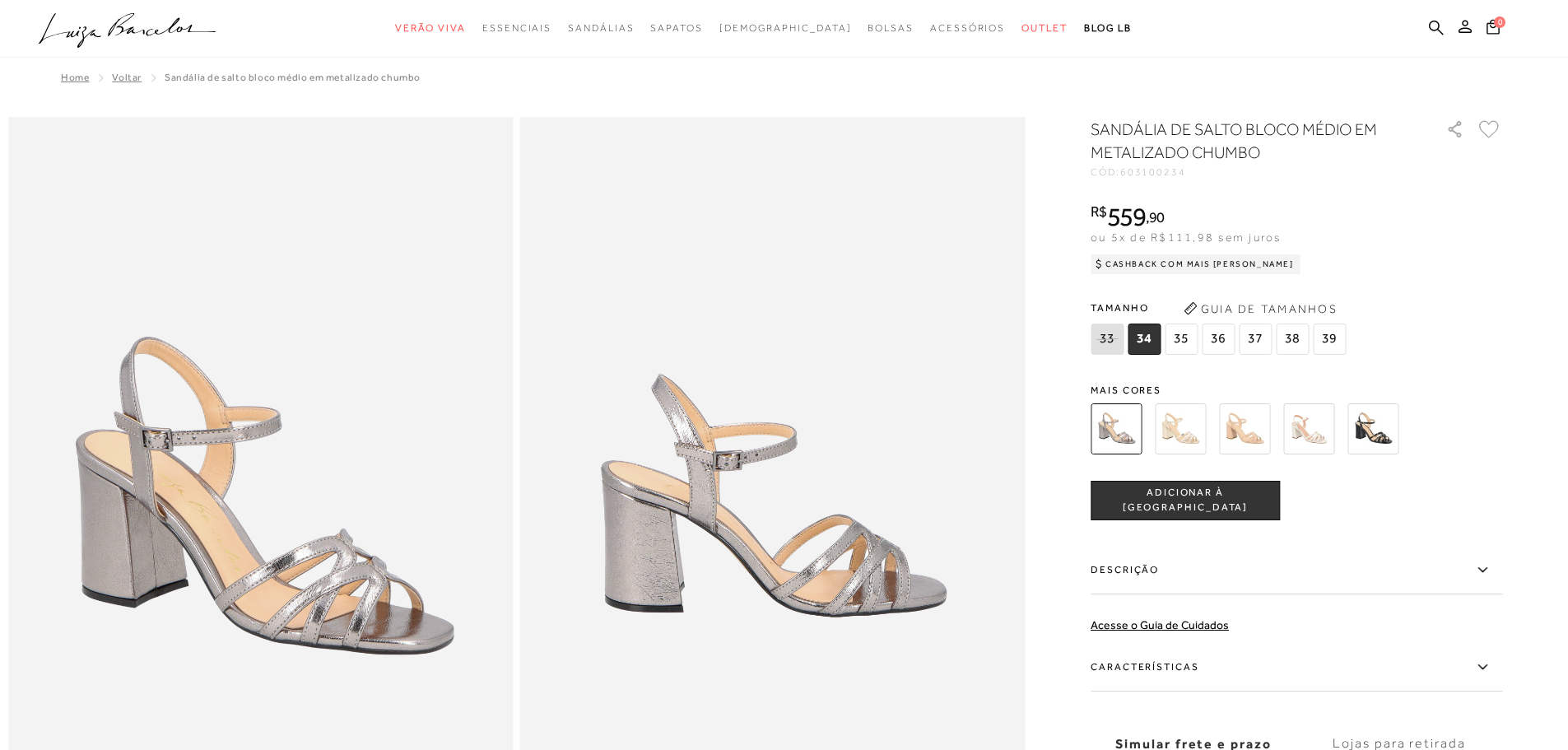
click at [1176, 427] on img at bounding box center [1180, 428] width 51 height 51
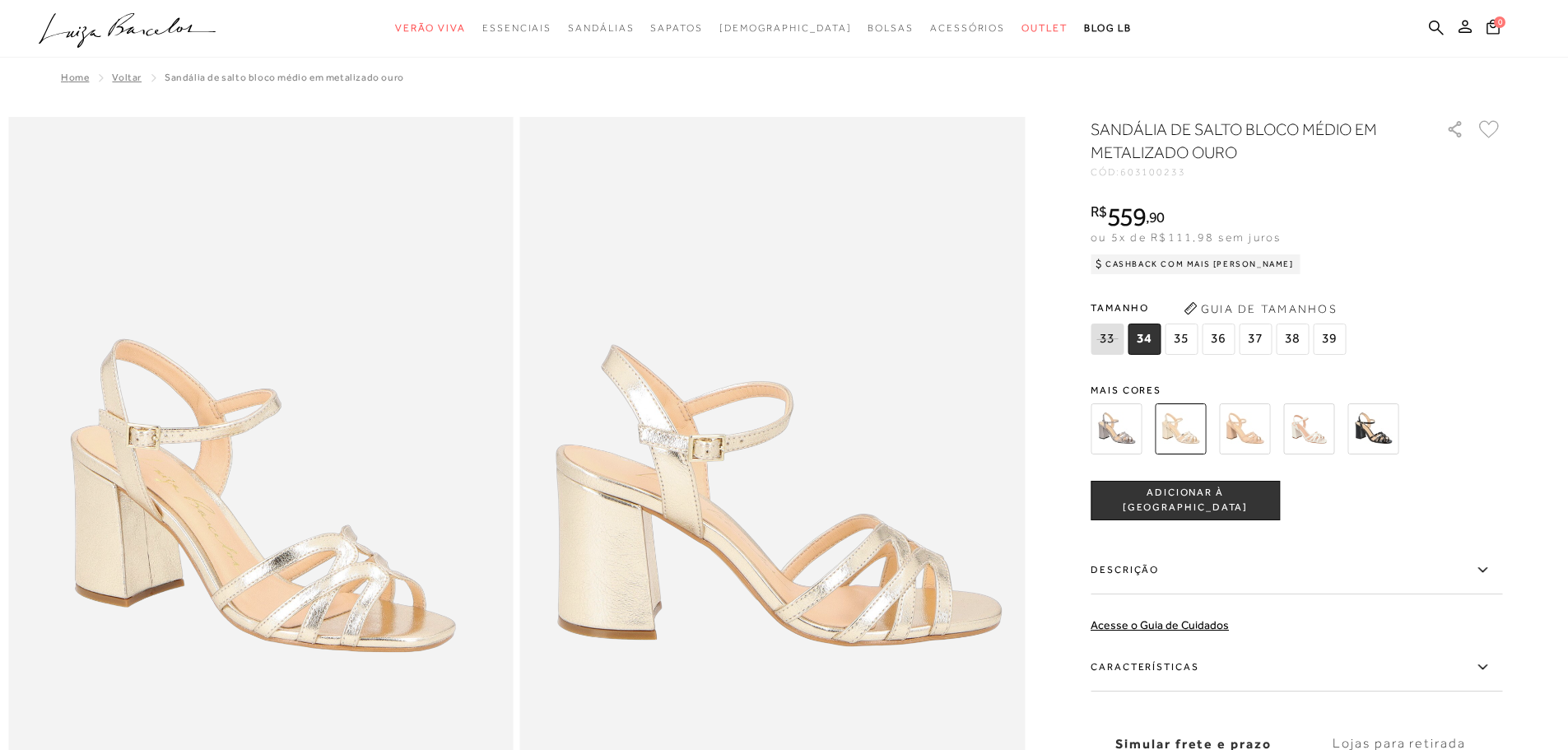
click at [1382, 414] on img at bounding box center [1373, 428] width 51 height 51
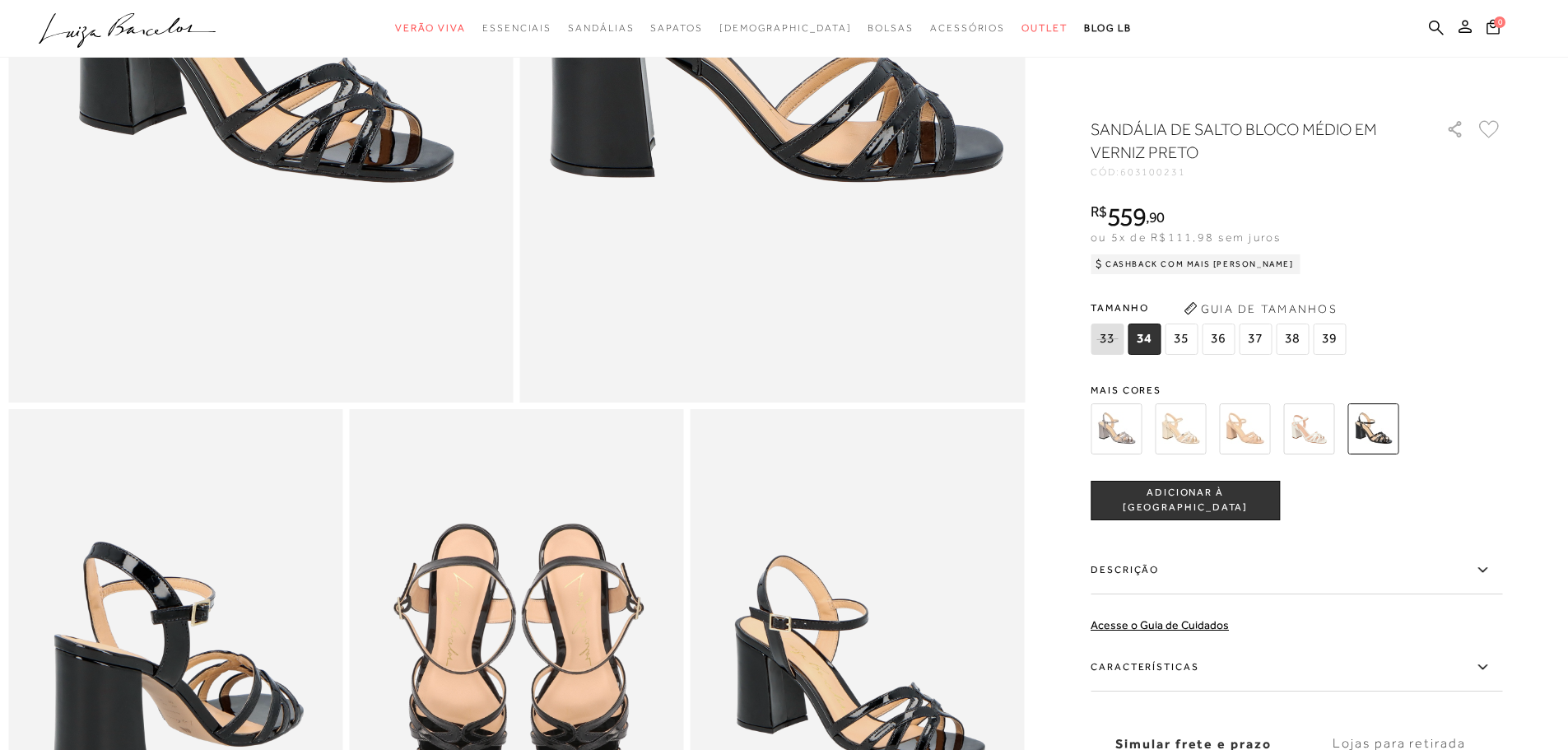
scroll to position [658, 0]
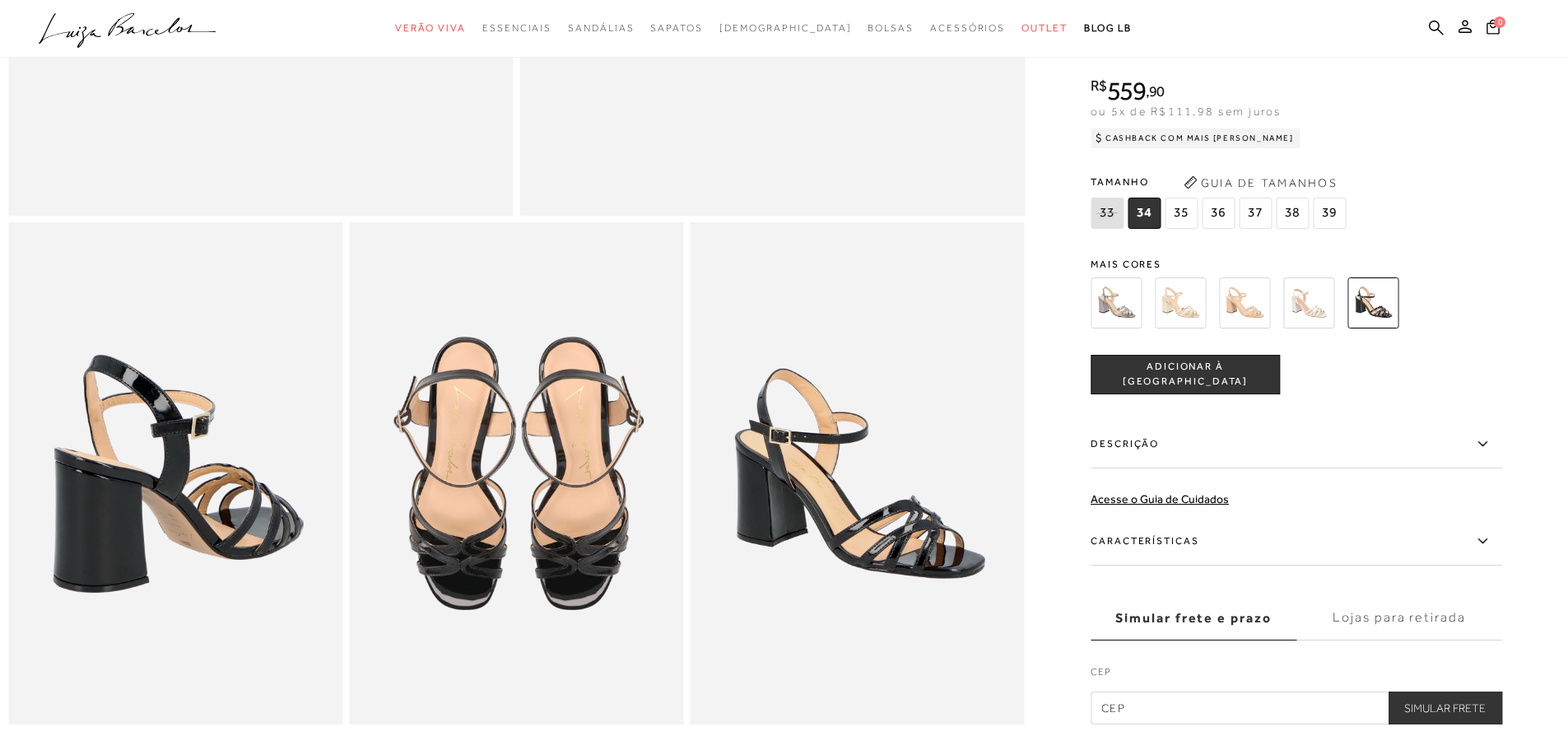
click at [1123, 324] on img at bounding box center [1116, 302] width 51 height 51
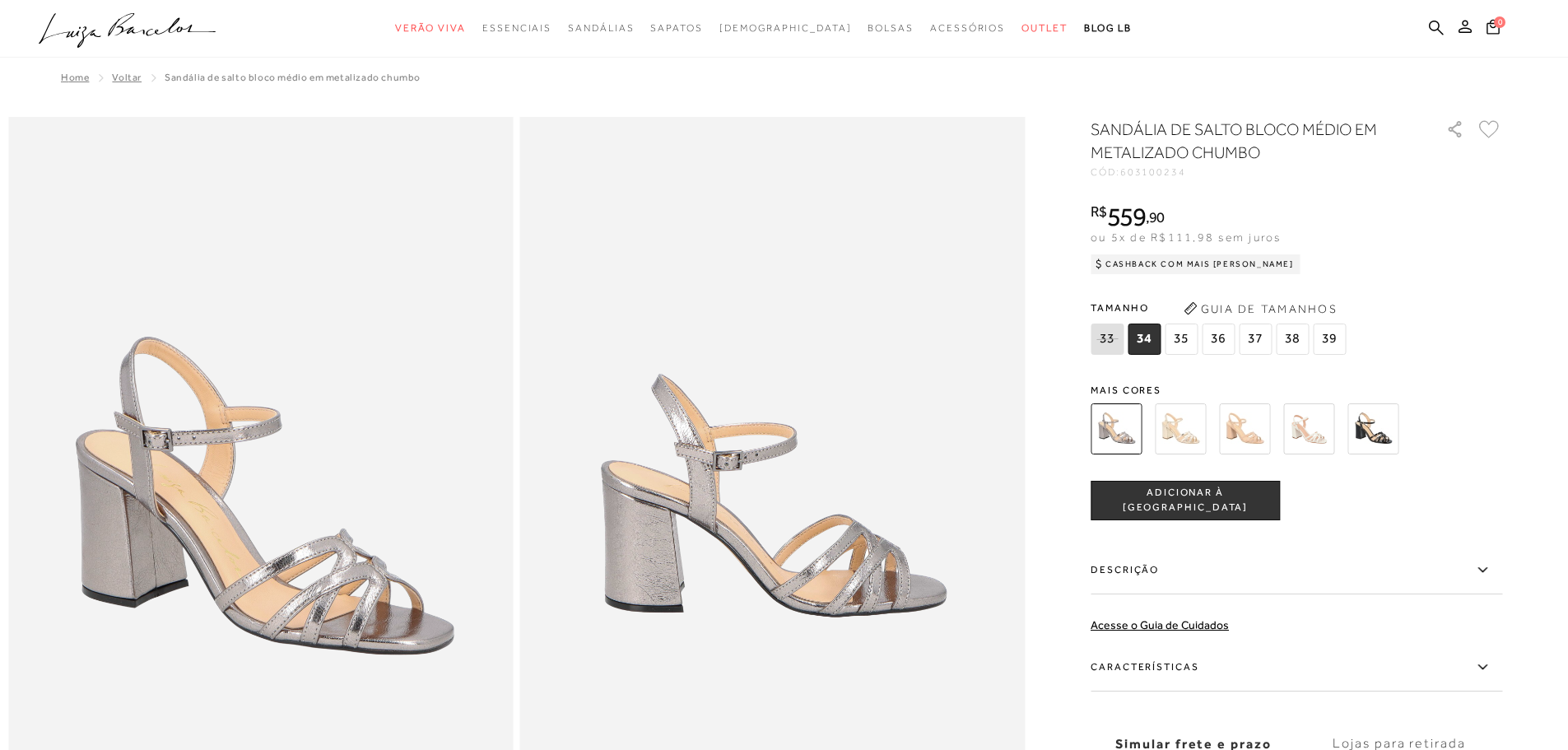
click at [1179, 428] on img at bounding box center [1180, 428] width 51 height 51
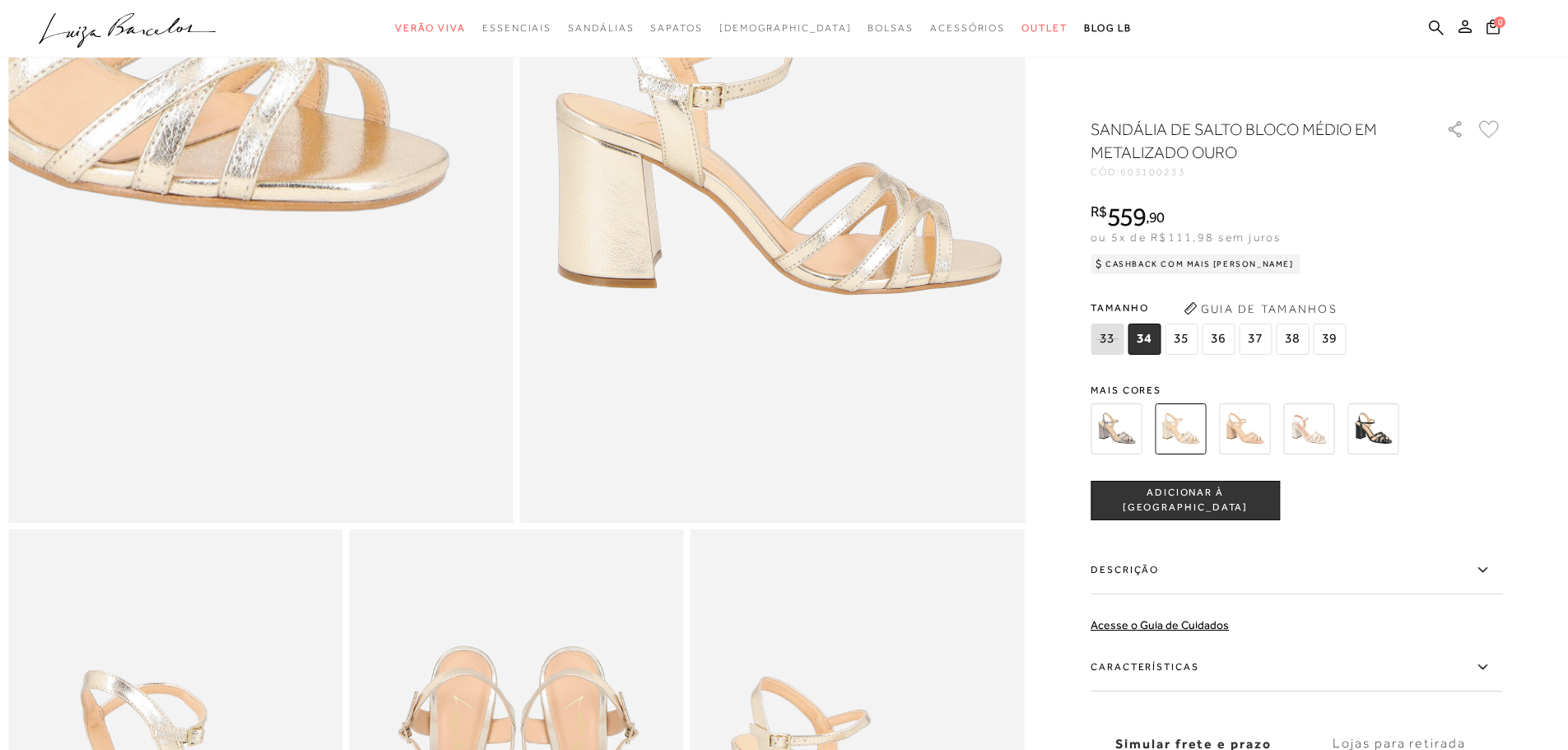
scroll to position [494, 0]
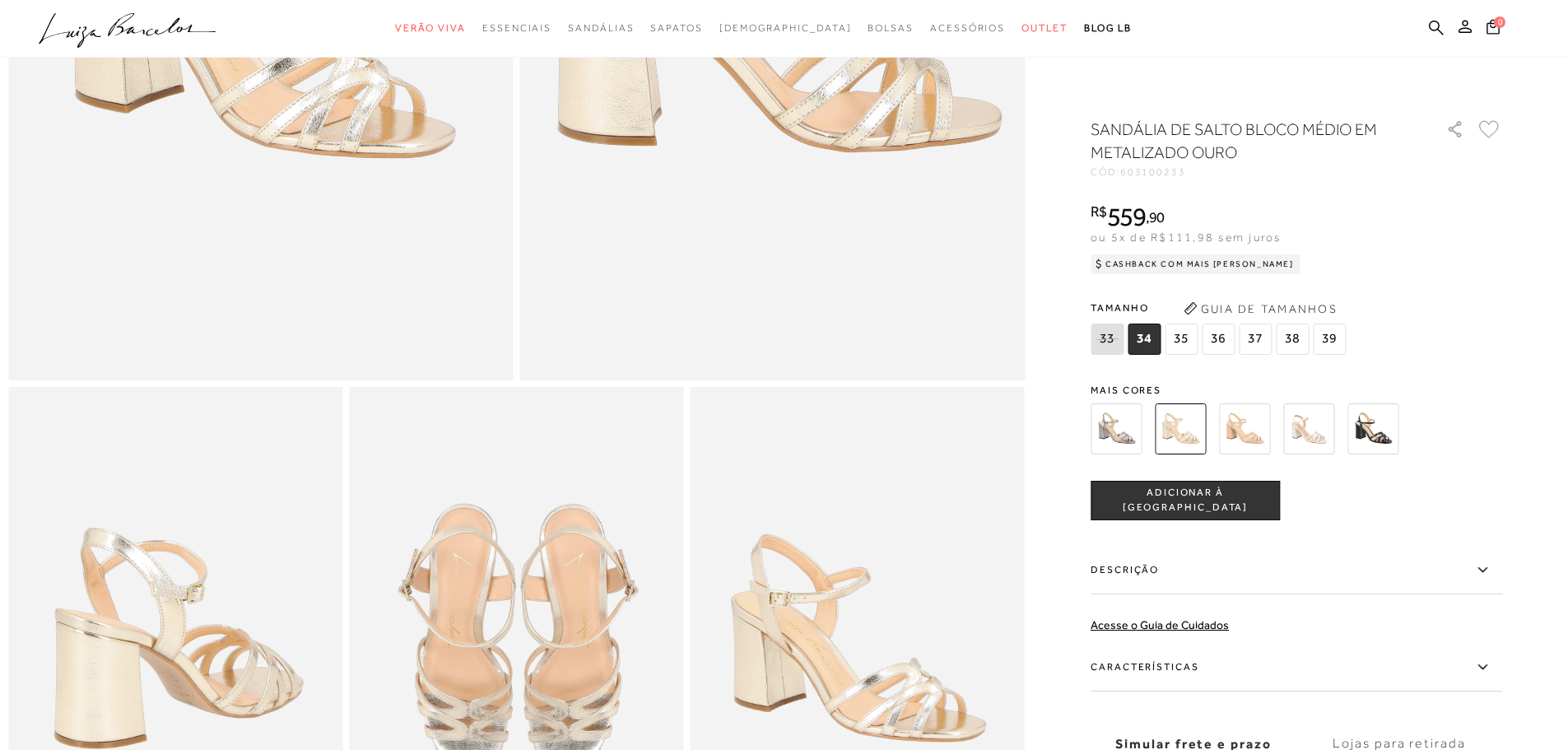
click at [1488, 663] on icon at bounding box center [1482, 667] width 20 height 21
click at [0, 0] on input "Características" at bounding box center [0, 0] width 0 height 0
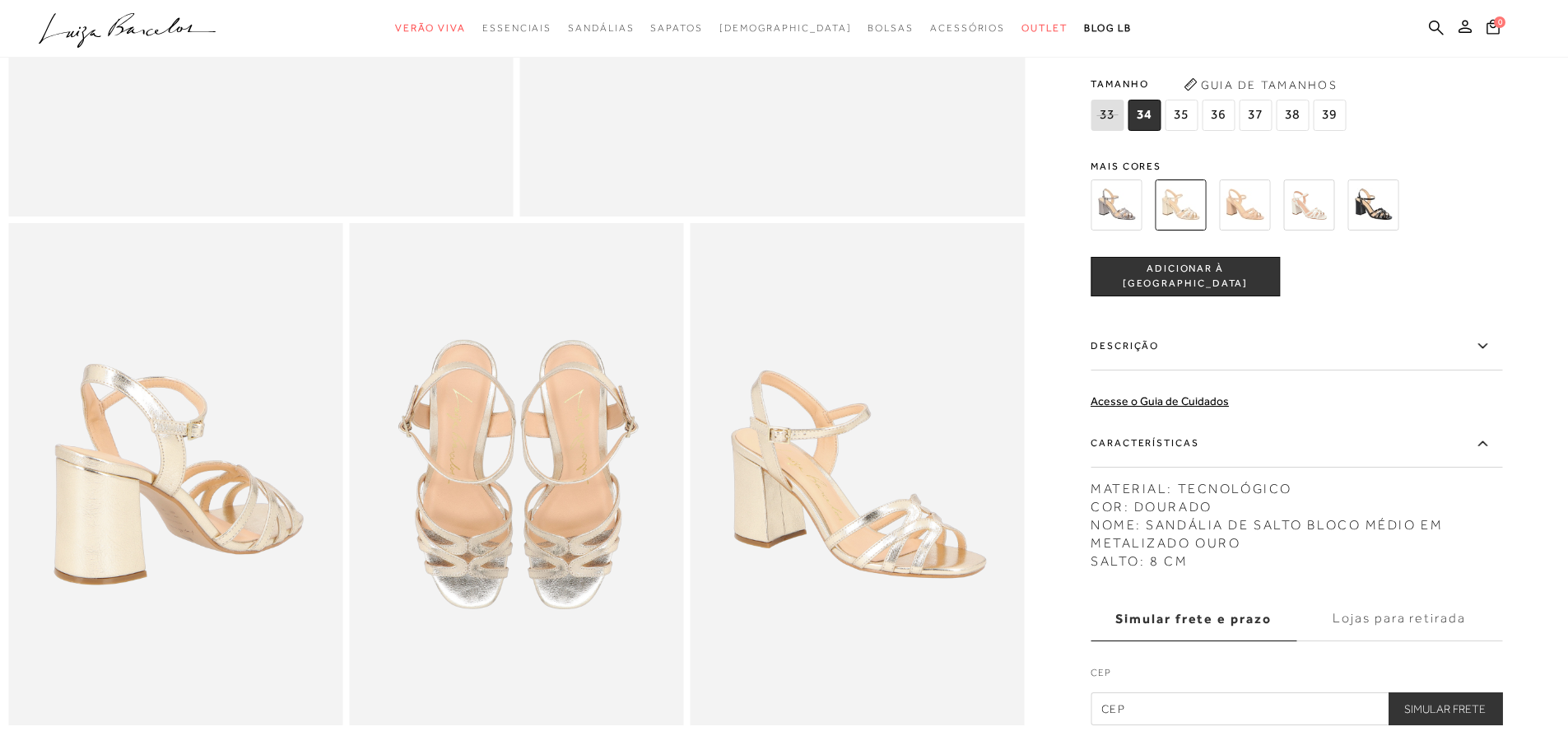
scroll to position [658, 0]
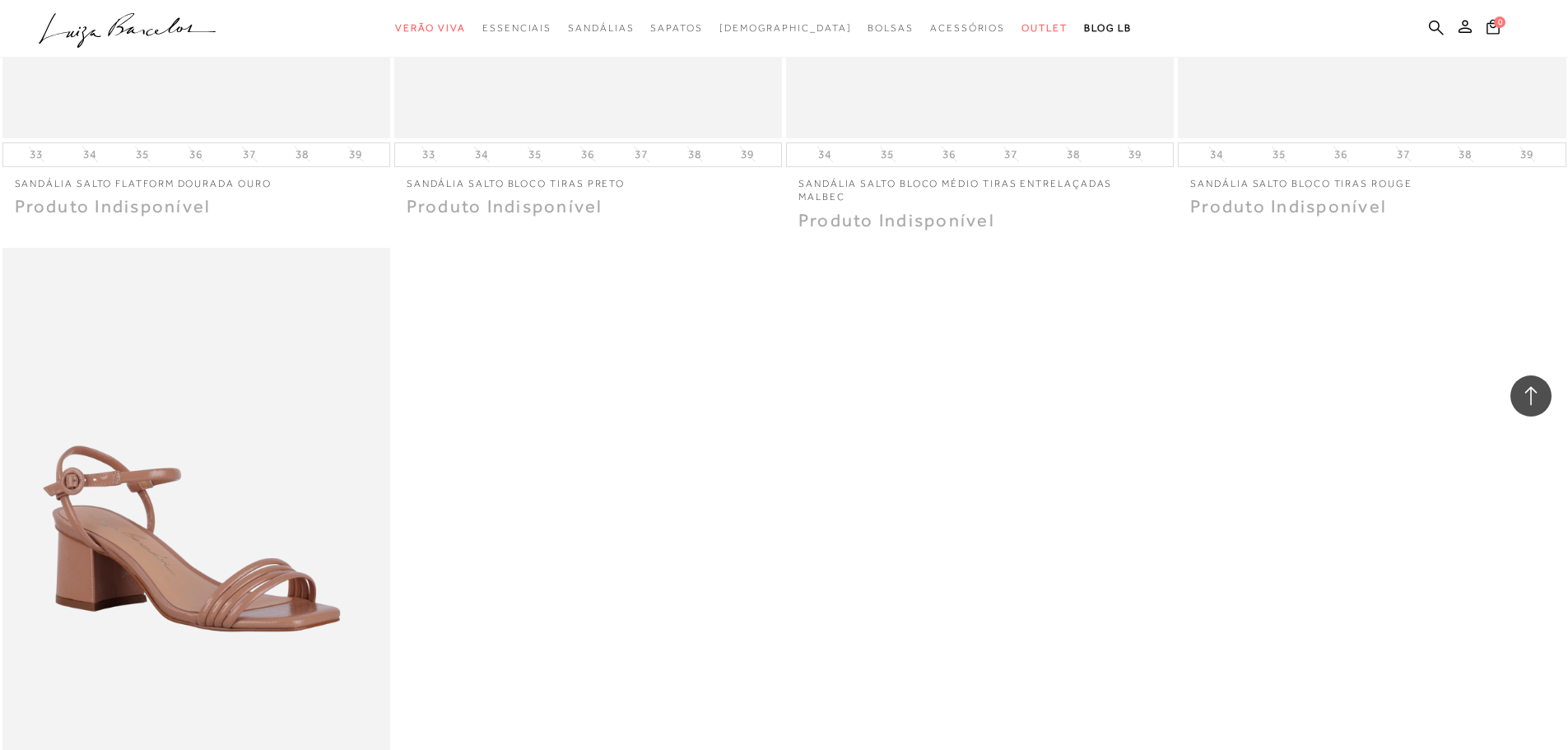
scroll to position [34983, 0]
